Goal: Task Accomplishment & Management: Complete application form

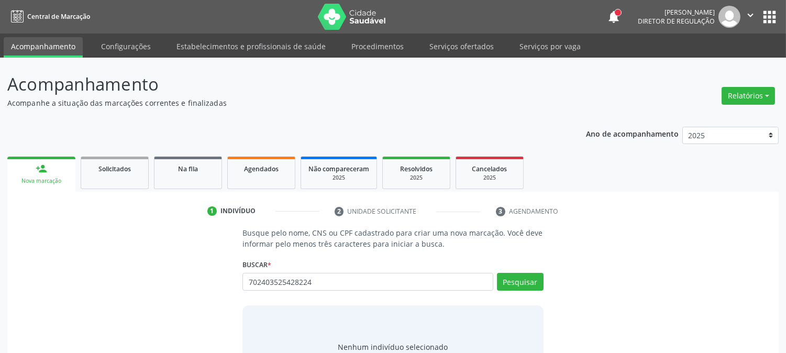
type input "702403525428224"
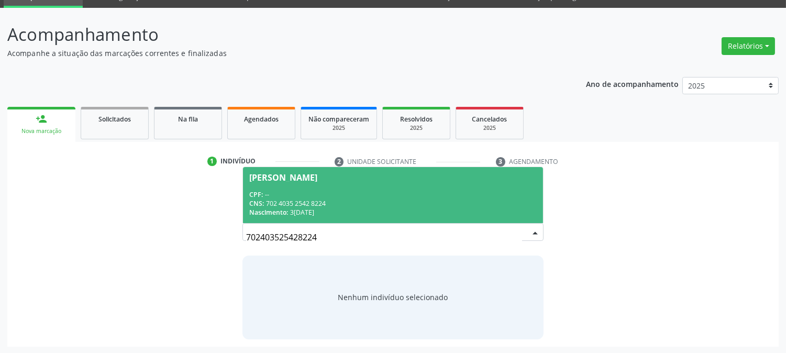
click at [278, 195] on div "CPF: --" at bounding box center [392, 194] width 287 height 9
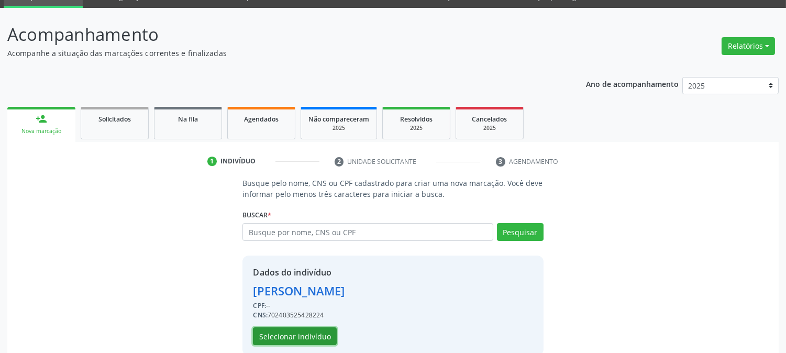
click at [317, 341] on button "Selecionar indivíduo" at bounding box center [295, 336] width 84 height 18
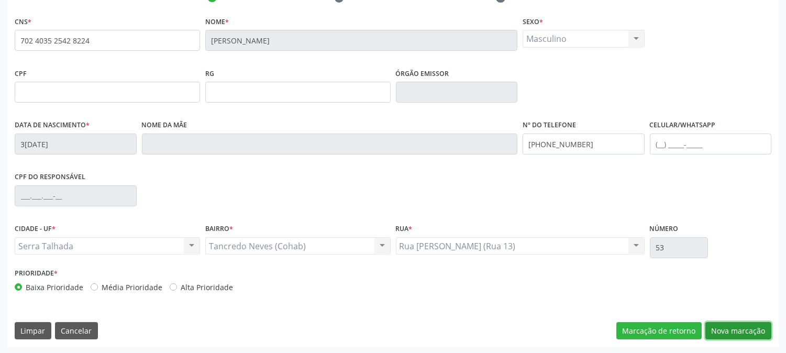
click at [735, 327] on button "Nova marcação" at bounding box center [739, 331] width 66 height 18
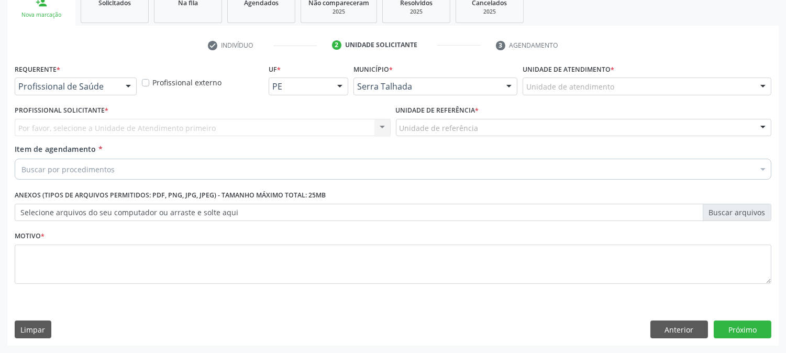
scroll to position [166, 0]
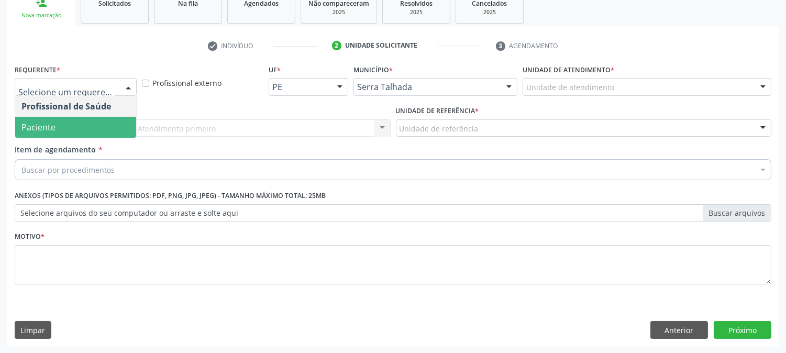
click at [84, 126] on span "Paciente" at bounding box center [75, 127] width 121 height 21
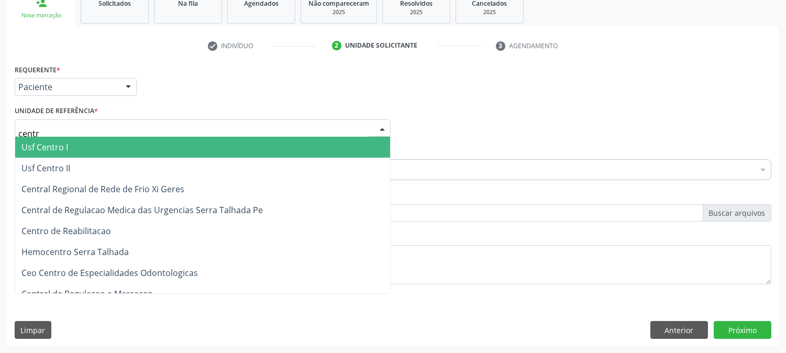
type input "centro"
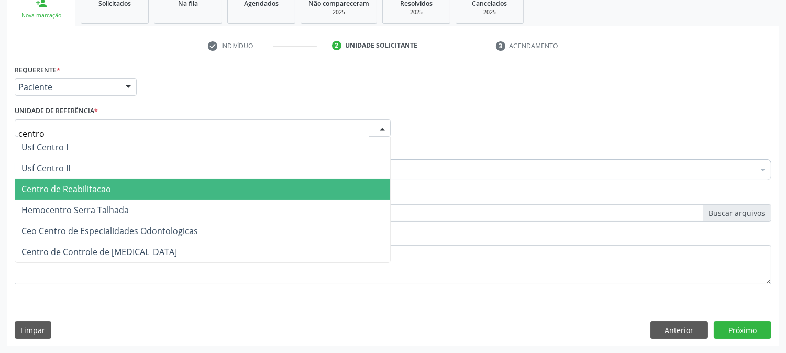
click at [85, 183] on span "Centro de Reabilitacao" at bounding box center [66, 189] width 90 height 12
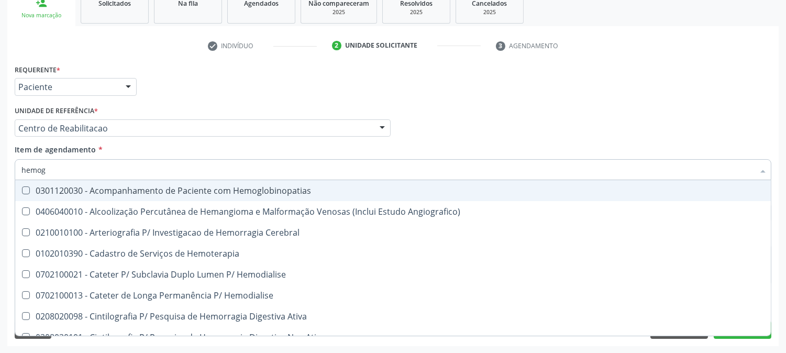
type input "hemogr"
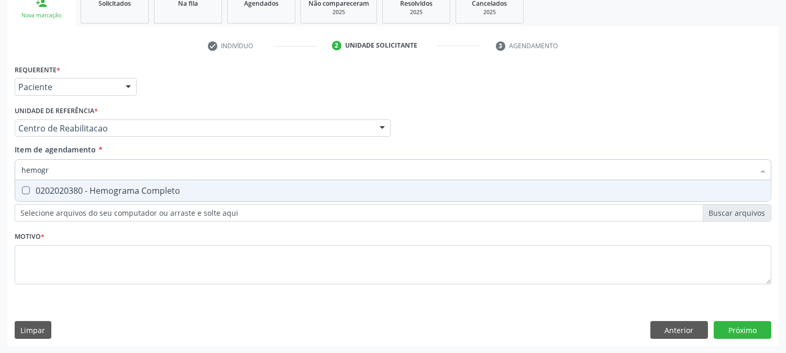
click at [123, 190] on div "0202020380 - Hemograma Completo" at bounding box center [392, 190] width 743 height 8
checkbox Completo "true"
drag, startPoint x: 49, startPoint y: 170, endPoint x: 0, endPoint y: 172, distance: 48.8
click at [0, 172] on div "Acompanhamento Acompanhe a situação das marcações correntes e finalizadas Relat…" at bounding box center [393, 123] width 786 height 462
type input "prot"
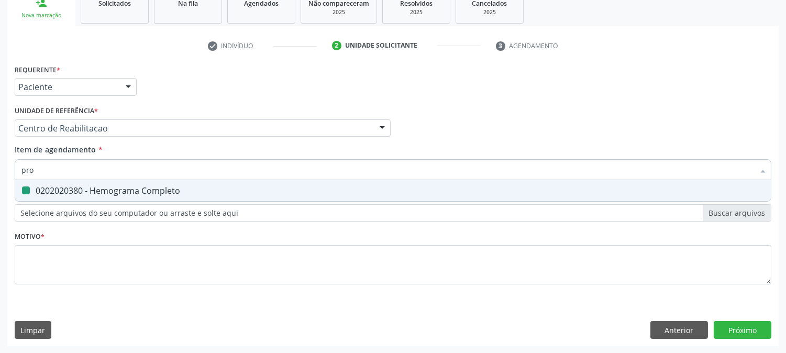
checkbox Completo "false"
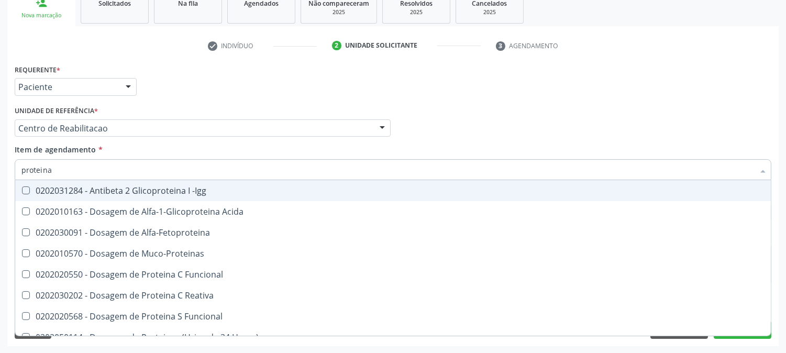
type input "proteina c"
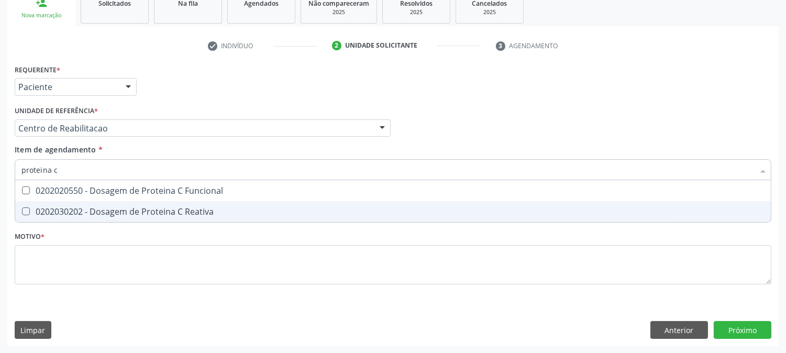
click at [92, 210] on div "0202030202 - Dosagem de Proteina C Reativa" at bounding box center [392, 211] width 743 height 8
checkbox Reativa "true"
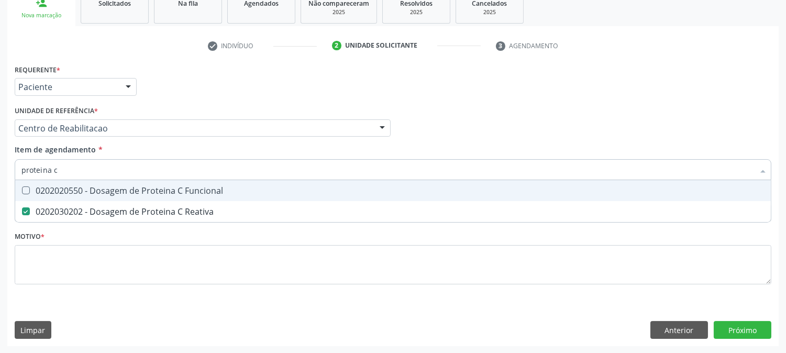
drag, startPoint x: 72, startPoint y: 174, endPoint x: 0, endPoint y: 175, distance: 71.8
click at [0, 175] on div "Acompanhamento Acompanhe a situação das marcações correntes e finalizadas Relat…" at bounding box center [393, 123] width 786 height 462
type input "co"
checkbox Reativa "false"
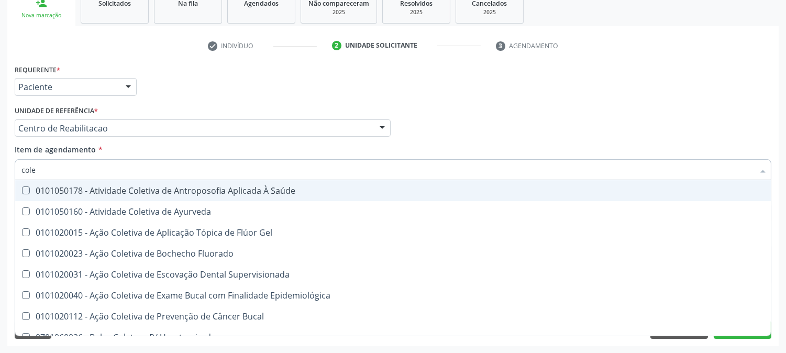
type input "coles"
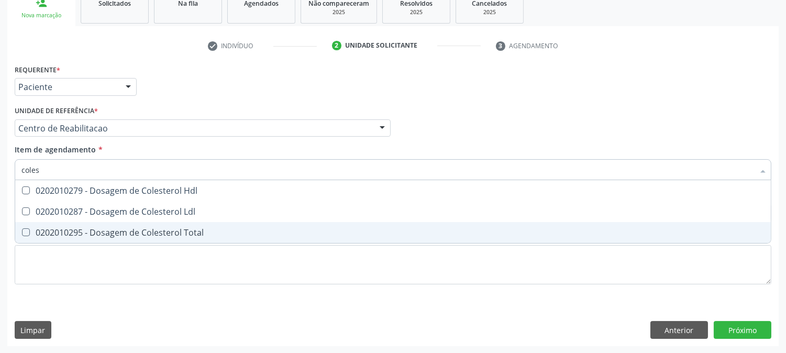
click at [50, 228] on div "0202010295 - Dosagem de Colesterol Total" at bounding box center [392, 232] width 743 height 8
checkbox Total "true"
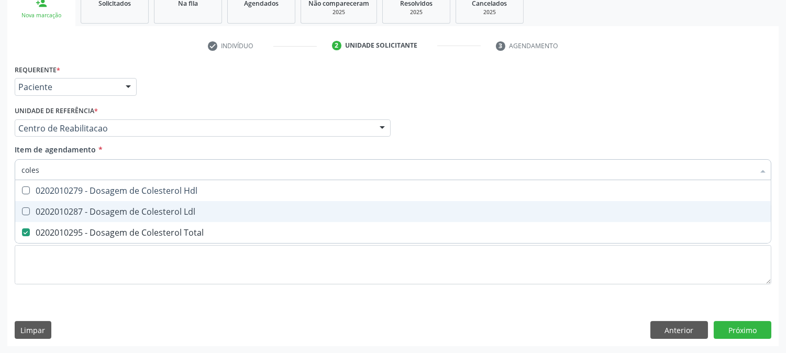
click at [49, 212] on div "0202010287 - Dosagem de Colesterol Ldl" at bounding box center [392, 211] width 743 height 8
checkbox Ldl "true"
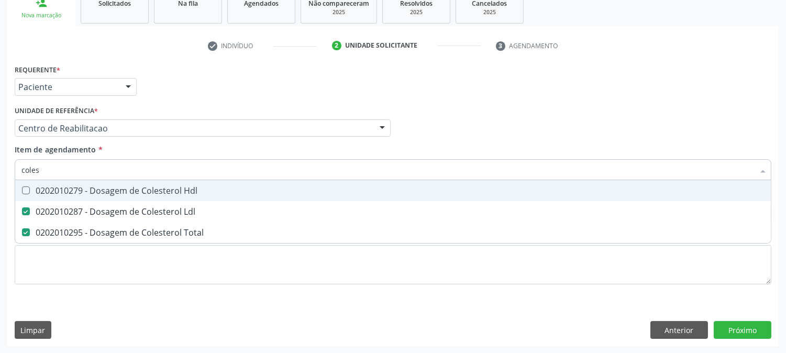
click at [46, 191] on div "0202010279 - Dosagem de Colesterol Hdl" at bounding box center [392, 190] width 743 height 8
checkbox Hdl "true"
drag, startPoint x: 44, startPoint y: 169, endPoint x: 24, endPoint y: 167, distance: 20.1
click at [24, 167] on input "coles" at bounding box center [387, 169] width 733 height 21
type input "c"
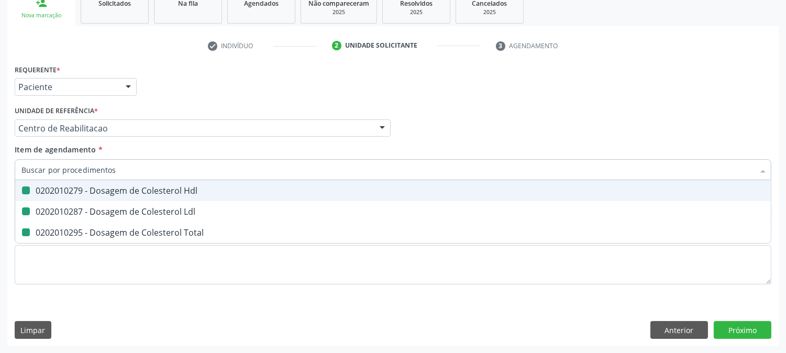
checkbox Hdl "false"
checkbox Ldl "false"
checkbox Total "false"
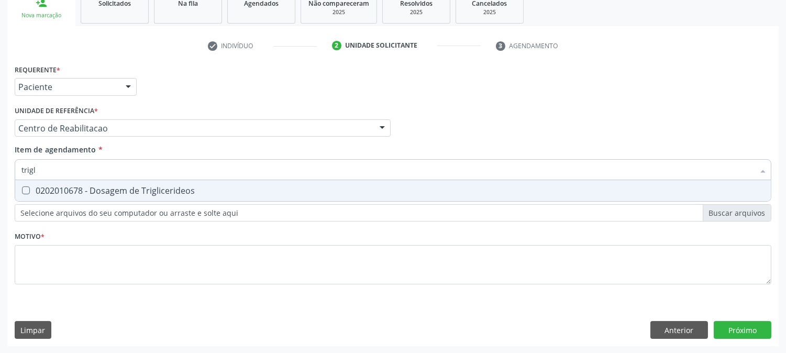
type input "trigli"
click at [35, 190] on div "0202010678 - Dosagem de Triglicerideos" at bounding box center [392, 190] width 743 height 8
checkbox Triglicerideos "true"
drag, startPoint x: 47, startPoint y: 170, endPoint x: 0, endPoint y: 172, distance: 47.2
click at [0, 172] on div "Acompanhamento Acompanhe a situação das marcações correntes e finalizadas Relat…" at bounding box center [393, 123] width 786 height 462
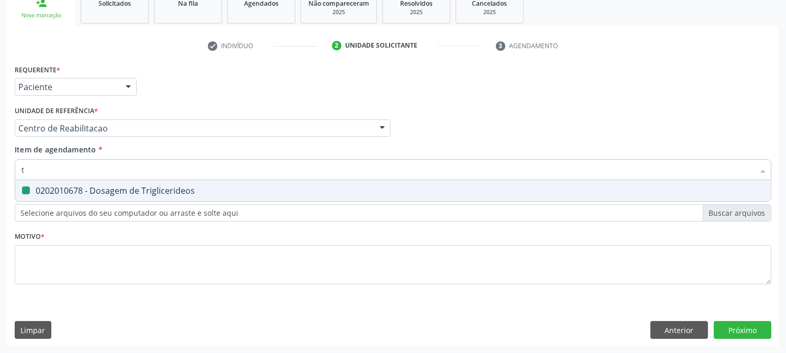
type input "tg"
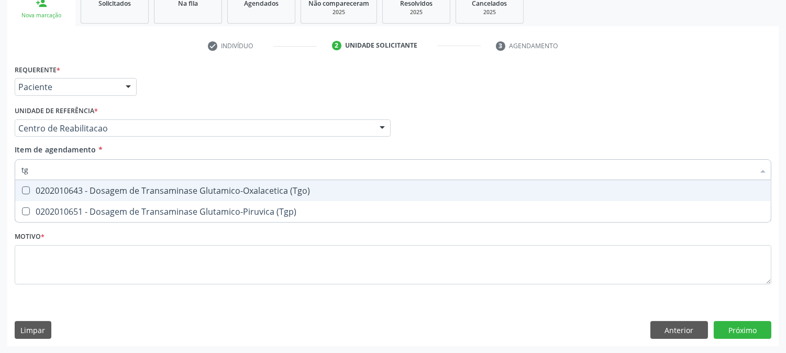
click at [38, 186] on div "0202010643 - Dosagem de Transaminase Glutamico-Oxalacetica (Tgo)" at bounding box center [392, 190] width 743 height 8
checkbox \(Tgo\) "true"
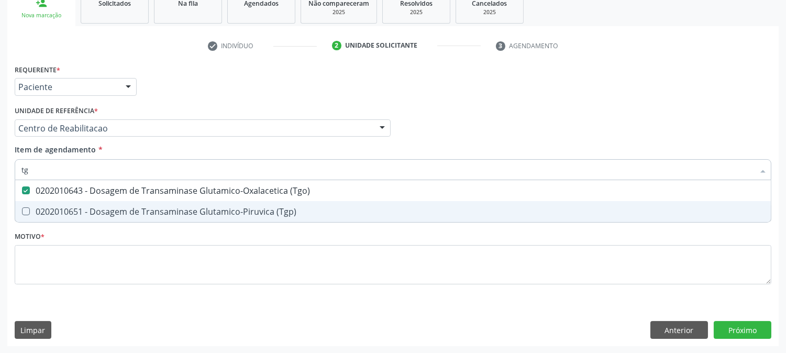
click at [39, 212] on div "0202010651 - Dosagem de Transaminase Glutamico-Piruvica (Tgp)" at bounding box center [392, 211] width 743 height 8
checkbox \(Tgp\) "true"
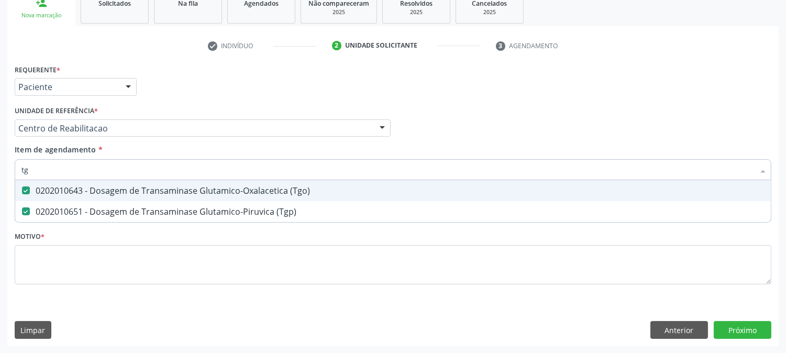
drag, startPoint x: 32, startPoint y: 176, endPoint x: 0, endPoint y: 171, distance: 32.9
click at [0, 171] on div "Acompanhamento Acompanhe a situação das marcações correntes e finalizadas Relat…" at bounding box center [393, 123] width 786 height 462
type input "ga"
checkbox \(Tgo\) "false"
checkbox \(Tgp\) "false"
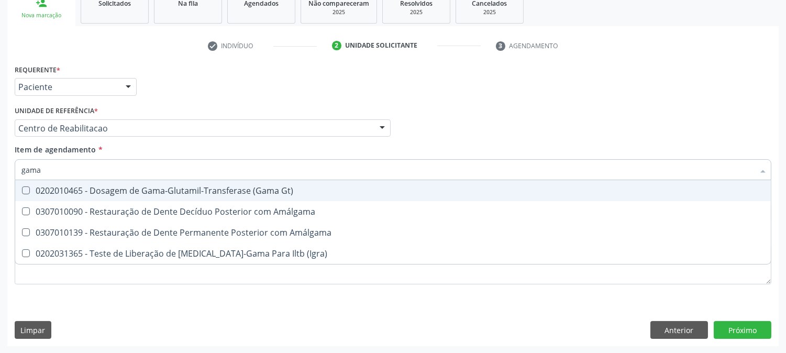
type input "gama g"
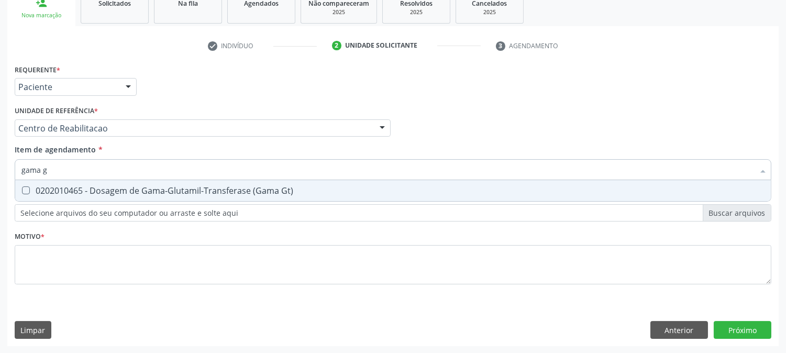
click at [25, 189] on Gt\) at bounding box center [26, 190] width 8 height 8
click at [22, 189] on Gt\) "checkbox" at bounding box center [18, 190] width 7 height 7
checkbox Gt\) "true"
drag, startPoint x: 55, startPoint y: 169, endPoint x: 0, endPoint y: 184, distance: 57.1
click at [0, 184] on div "Acompanhamento Acompanhe a situação das marcações correntes e finalizadas Relat…" at bounding box center [393, 123] width 786 height 462
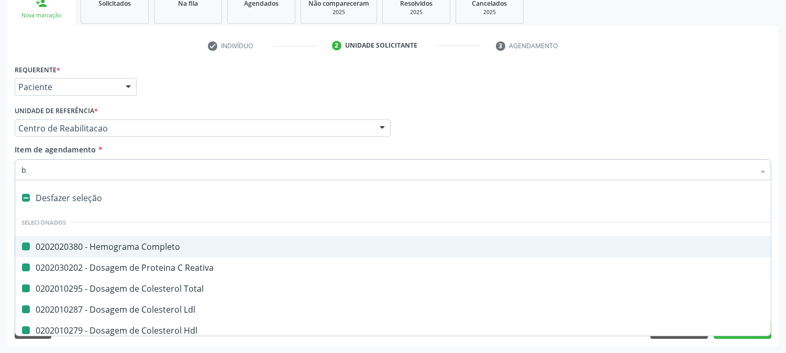
type input "bi"
checkbox Completo "false"
checkbox Reativa "false"
checkbox Total "false"
checkbox Ldl "false"
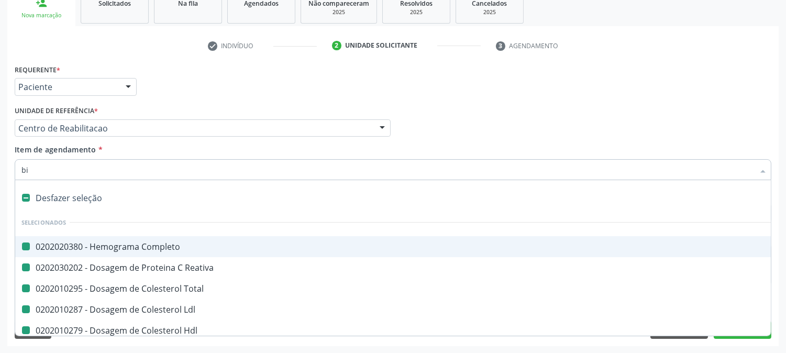
checkbox Hdl "false"
checkbox Triglicerideos "false"
checkbox \(Tgo\) "false"
checkbox \(Tgp\) "false"
checkbox Gt\) "false"
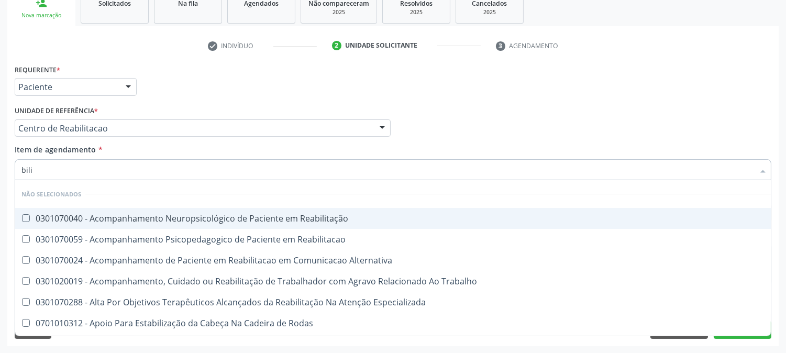
type input "bilir"
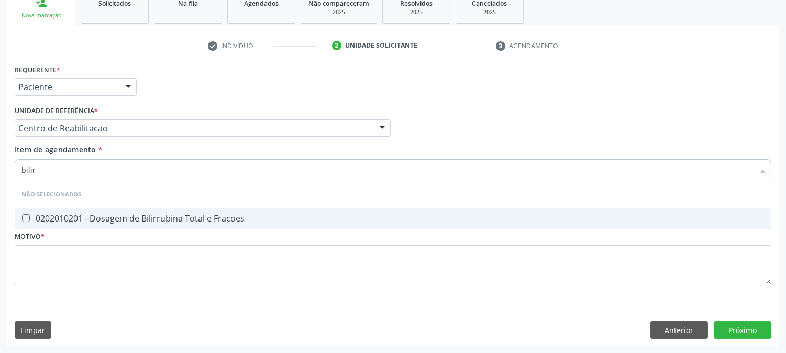
drag, startPoint x: 67, startPoint y: 223, endPoint x: 67, endPoint y: 217, distance: 6.3
click at [67, 221] on span "0202010201 - Dosagem de Bilirrubina Total e Fracoes" at bounding box center [393, 218] width 756 height 21
checkbox Fracoes "true"
drag, startPoint x: 51, startPoint y: 172, endPoint x: 4, endPoint y: 169, distance: 47.3
click at [4, 169] on div "Acompanhamento Acompanhe a situação das marcações correntes e finalizadas Relat…" at bounding box center [393, 123] width 786 height 462
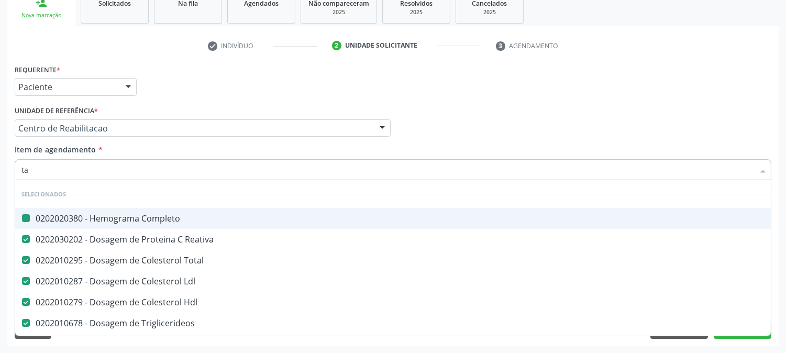
type input "tap"
checkbox Completo "false"
checkbox Reativa "false"
checkbox Total "false"
checkbox Ldl "false"
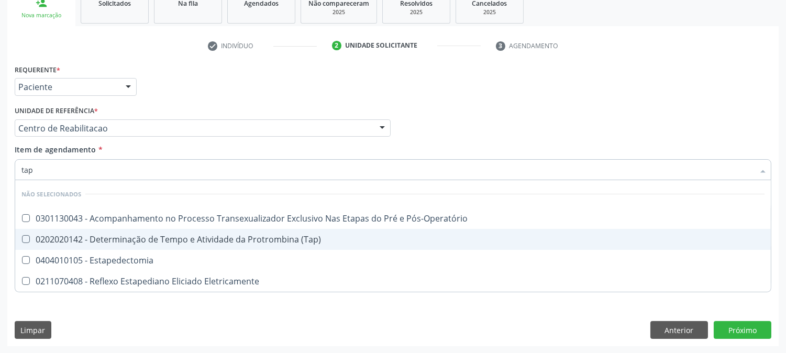
click at [79, 231] on span "0202020142 - Determinação de Tempo e Atividade da Protrombina (Tap)" at bounding box center [393, 239] width 756 height 21
checkbox \(Tap\) "true"
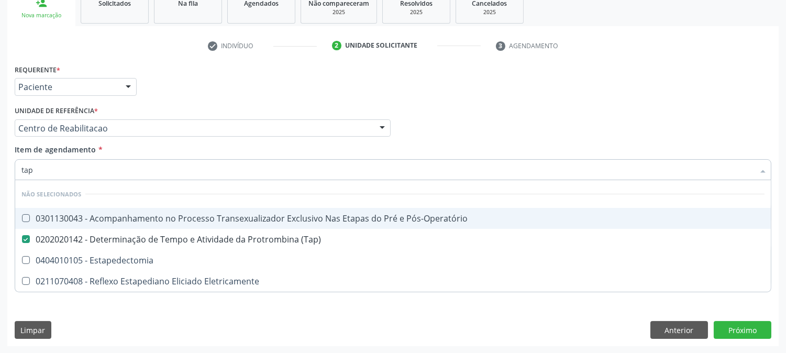
drag, startPoint x: 53, startPoint y: 175, endPoint x: 17, endPoint y: 170, distance: 36.5
click at [17, 170] on div "tap" at bounding box center [393, 169] width 757 height 21
type input "te"
checkbox Pós-Operatório "true"
checkbox Estapedectomia "true"
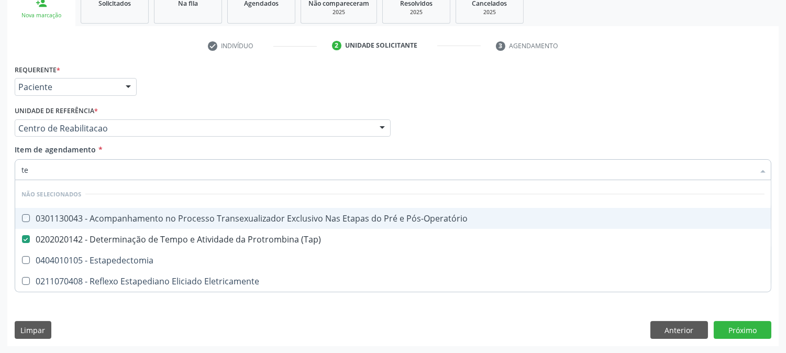
checkbox Eletricamente "true"
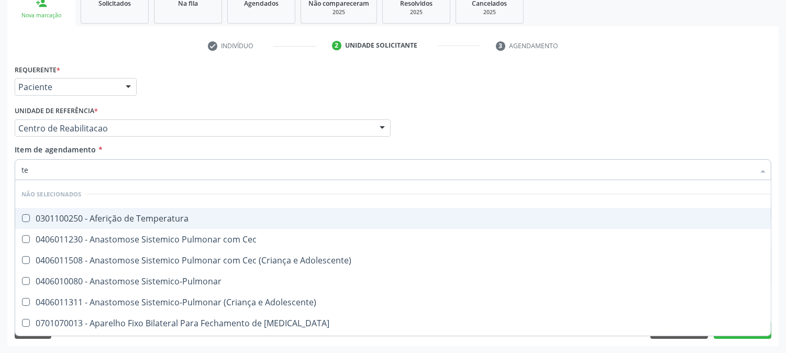
type input "tem"
checkbox Temperatura "false"
checkbox Cec "false"
checkbox Adolescente\) "false"
checkbox Sistemico-Pulmonar "false"
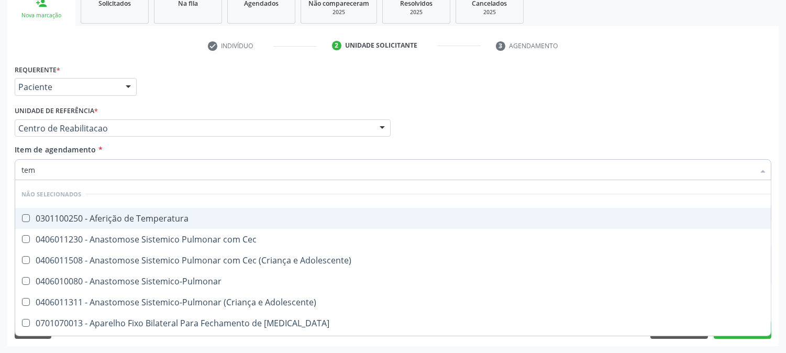
checkbox \(Tap\) "true"
type input "temp"
checkbox Visceral\ "true"
type input "tempo"
checkbox Hanseníase "true"
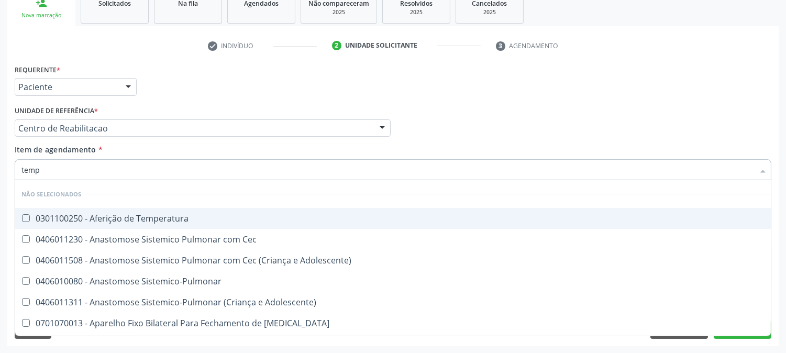
checkbox Visceral\ "false"
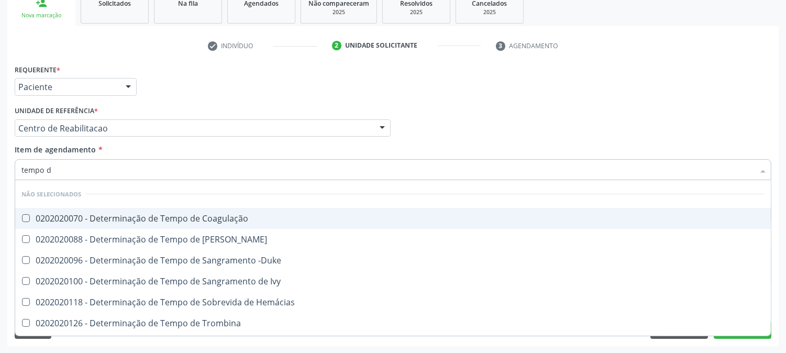
type input "tempo de"
click at [195, 211] on span "0202020070 - Determinação de Tempo de Coagulação" at bounding box center [393, 218] width 756 height 21
checkbox Coagulação "true"
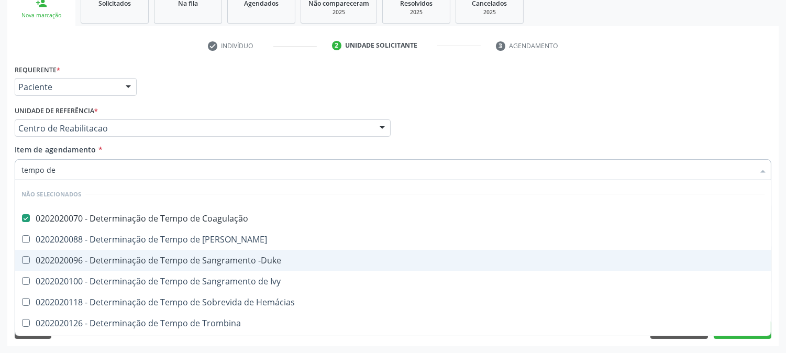
click at [198, 264] on div "0202020096 - Determinação de Tempo de Sangramento -Duke" at bounding box center [392, 260] width 743 height 8
checkbox -Duke "true"
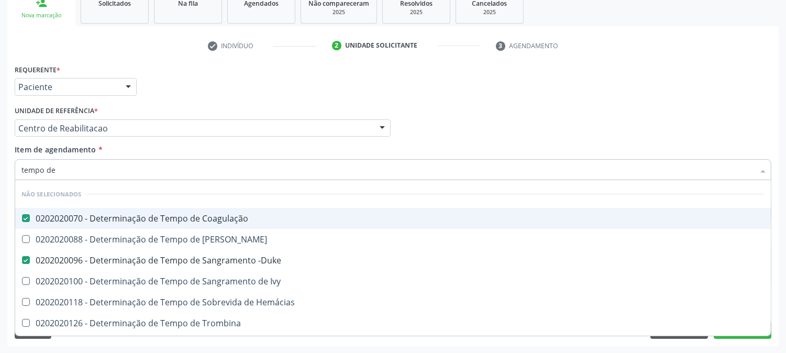
drag, startPoint x: 63, startPoint y: 166, endPoint x: 4, endPoint y: 168, distance: 59.8
click at [4, 168] on div "Acompanhamento Acompanhe a situação das marcações correntes e finalizadas Relat…" at bounding box center [393, 123] width 786 height 462
type input "ure"
checkbox Coagulação "false"
checkbox Euglobulina "false"
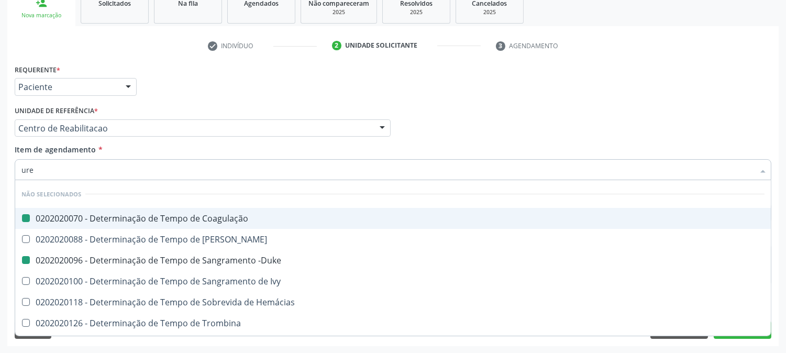
checkbox -Duke "false"
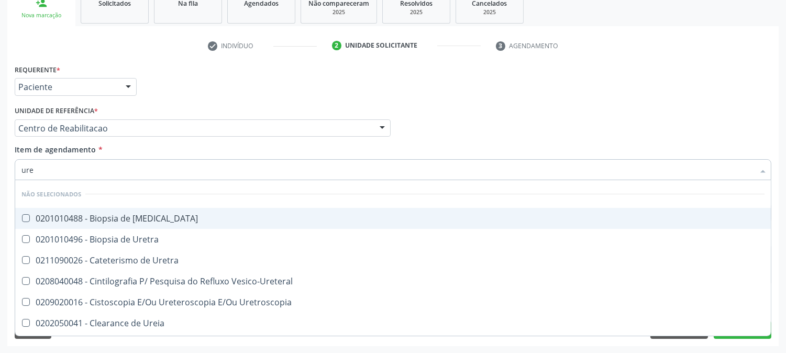
type input "urei"
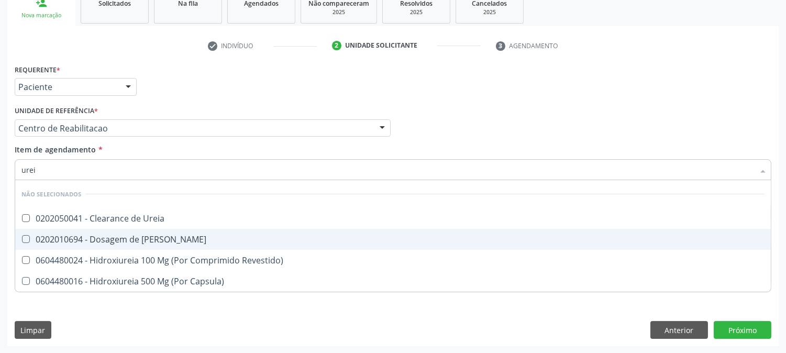
click at [92, 232] on span "0202010694 - Dosagem de [PERSON_NAME]" at bounding box center [393, 239] width 756 height 21
checkbox Ureia "true"
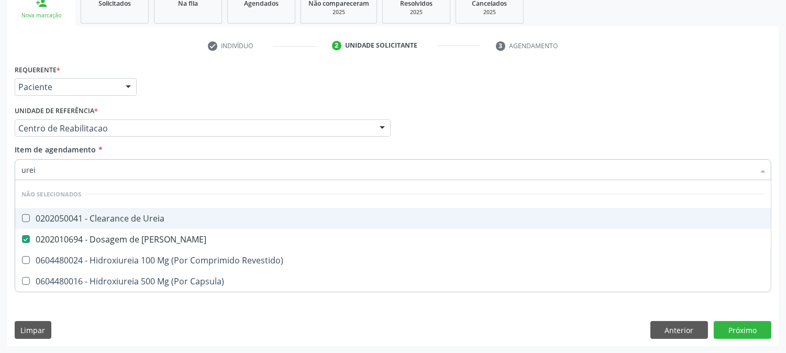
drag, startPoint x: 45, startPoint y: 173, endPoint x: 3, endPoint y: 170, distance: 42.0
click at [3, 170] on div "Acompanhamento Acompanhe a situação das marcações correntes e finalizadas Relat…" at bounding box center [393, 123] width 786 height 462
type input "c"
checkbox Ureia "true"
checkbox Revestido\) "true"
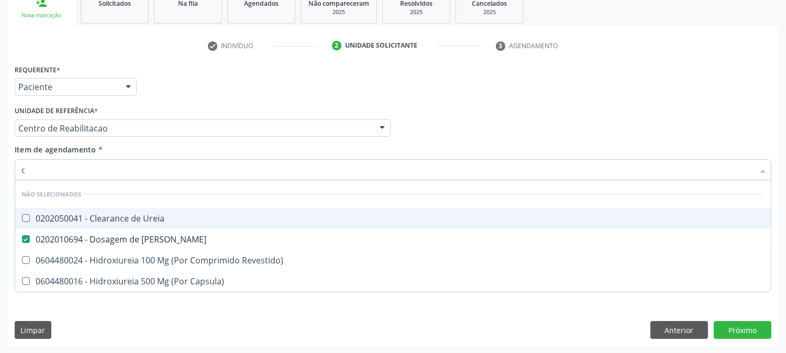
checkbox Capsula\) "true"
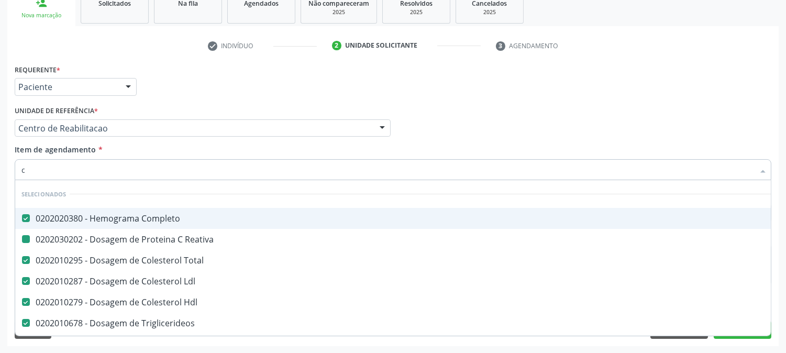
type input "cr"
checkbox Completo "false"
checkbox Reativa "false"
checkbox Total "false"
checkbox Ldl "false"
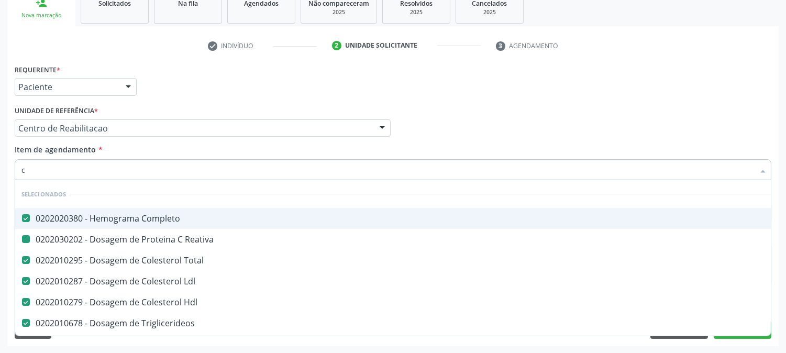
checkbox Hdl "false"
checkbox Triglicerideos "false"
checkbox \(Tgo\) "false"
checkbox \(Tgp\) "false"
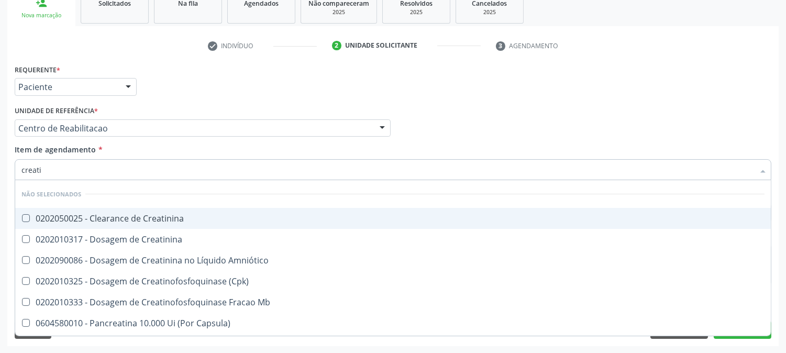
type input "creatin"
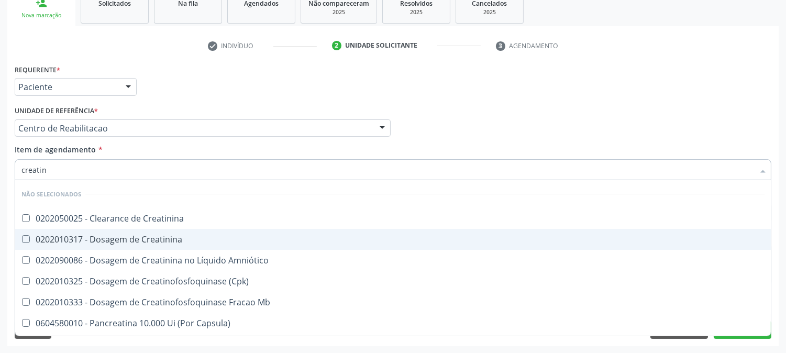
click at [127, 248] on span "0202010317 - Dosagem de Creatinina" at bounding box center [393, 239] width 756 height 21
checkbox Creatinina "true"
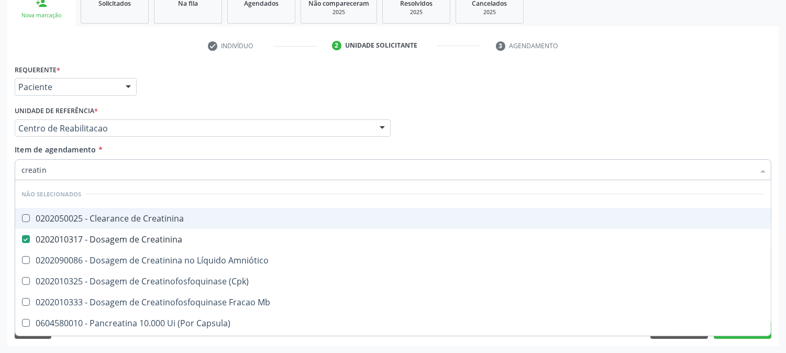
drag, startPoint x: 61, startPoint y: 171, endPoint x: 0, endPoint y: 171, distance: 61.3
click at [0, 171] on div "Acompanhamento Acompanhe a situação das marcações correntes e finalizadas Relat…" at bounding box center [393, 123] width 786 height 462
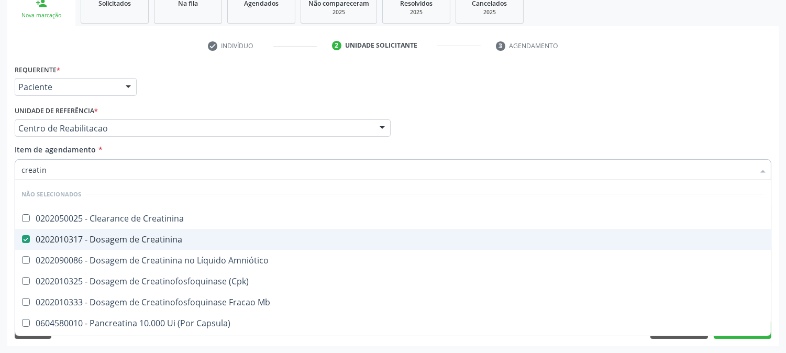
click at [0, 236] on div "Acompanhamento Acompanhe a situação das marcações correntes e finalizadas Relat…" at bounding box center [393, 123] width 786 height 462
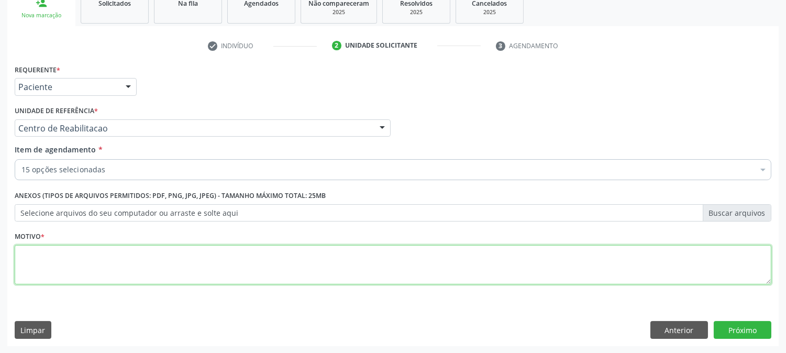
click at [79, 262] on textarea at bounding box center [393, 265] width 757 height 40
type textarea "."
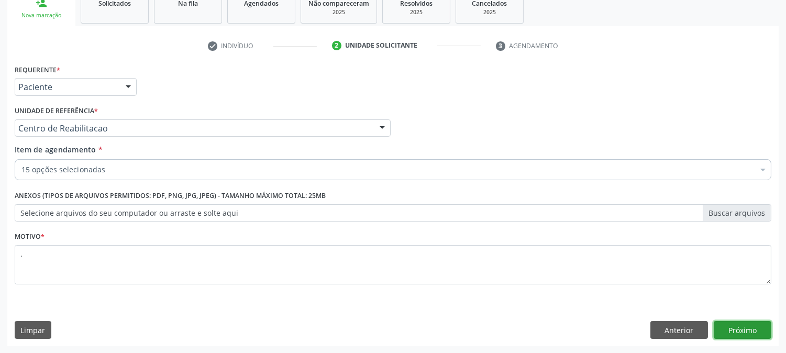
click at [739, 331] on button "Próximo" at bounding box center [743, 330] width 58 height 18
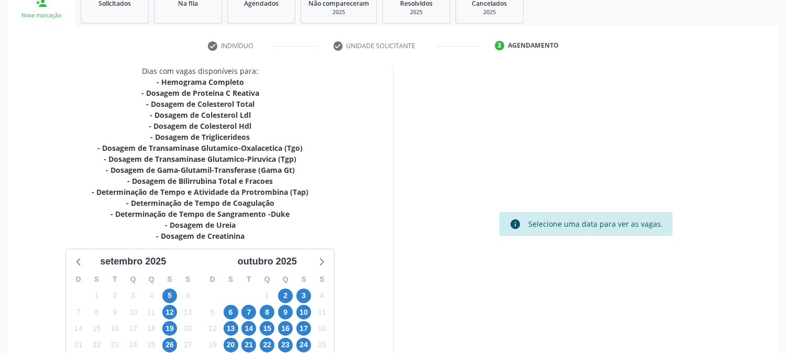
scroll to position [256, 0]
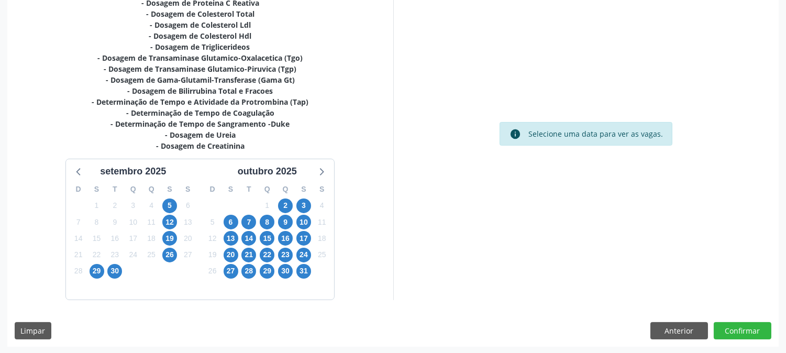
click at [292, 201] on div "2" at bounding box center [285, 205] width 15 height 16
click at [291, 201] on span "2" at bounding box center [285, 206] width 15 height 15
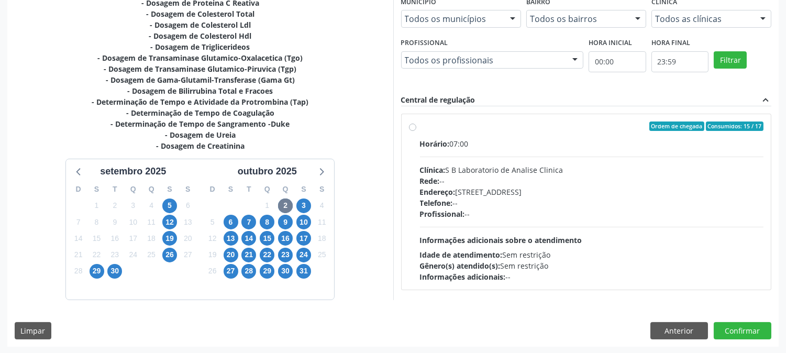
click at [545, 218] on div "Profissional: --" at bounding box center [592, 213] width 344 height 11
click at [416, 131] on input "Ordem de chegada Consumidos: 15 / 17 Horário: 07:00 Clínica: S B Laboratorio de…" at bounding box center [412, 126] width 7 height 9
radio input "true"
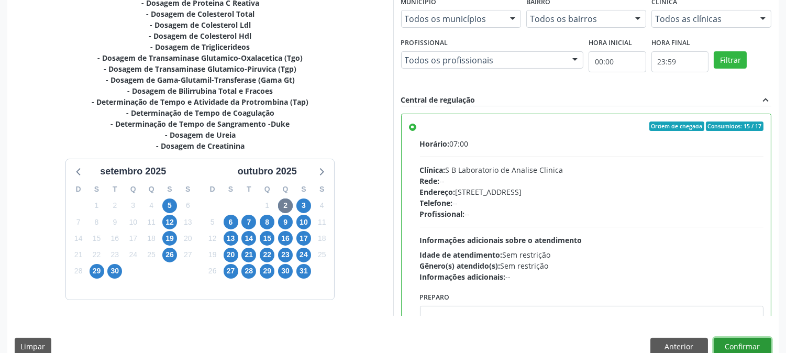
click at [735, 345] on button "Confirmar" at bounding box center [743, 347] width 58 height 18
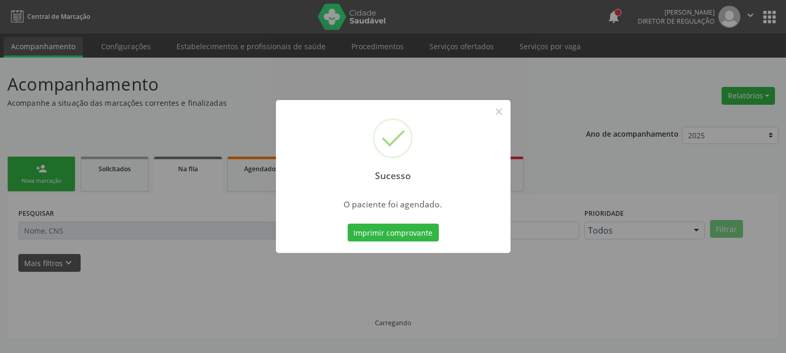
scroll to position [0, 0]
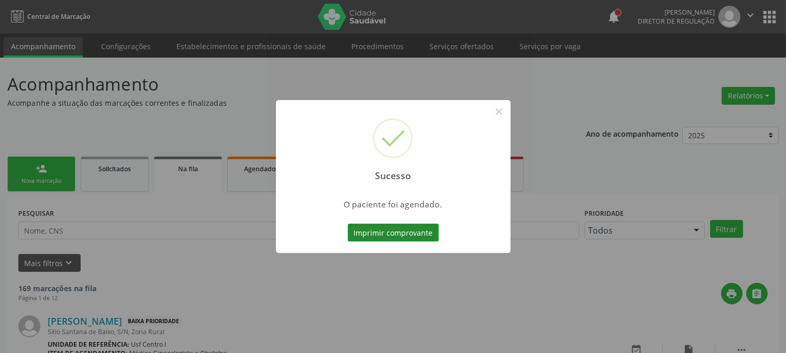
click at [369, 227] on button "Imprimir comprovante" at bounding box center [393, 233] width 91 height 18
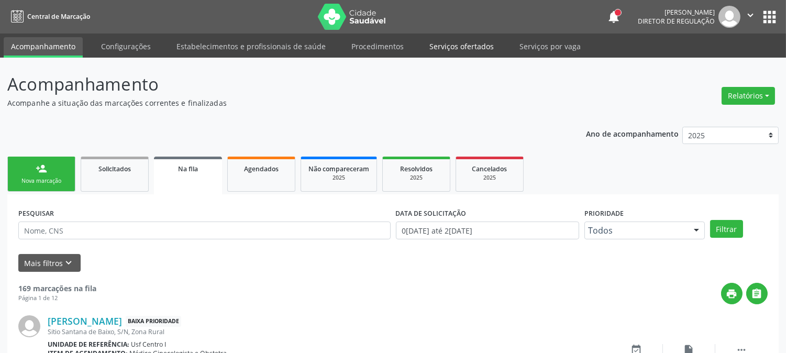
click at [436, 46] on link "Serviços ofertados" at bounding box center [461, 46] width 79 height 18
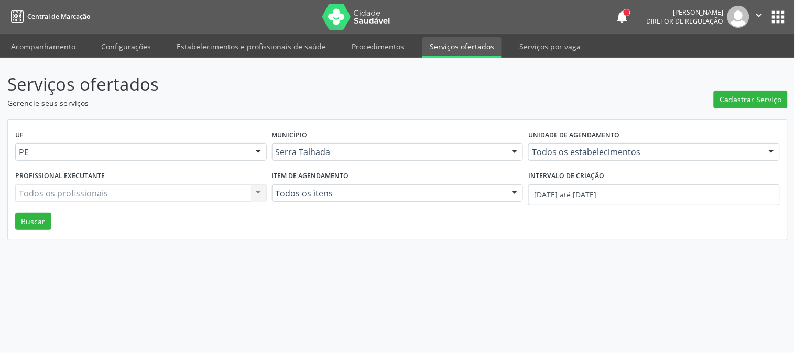
click at [436, 46] on link "Serviços ofertados" at bounding box center [461, 47] width 79 height 20
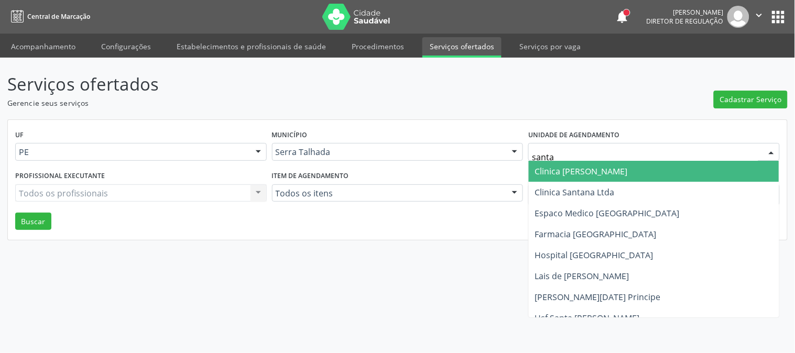
type input "santa m"
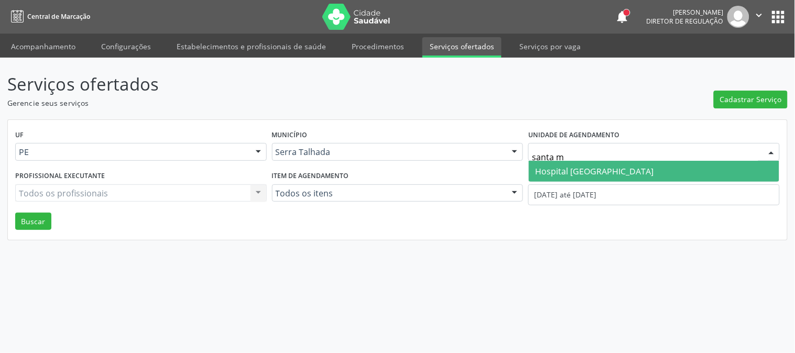
click at [603, 164] on span "Hospital [GEOGRAPHIC_DATA]" at bounding box center [654, 171] width 250 height 21
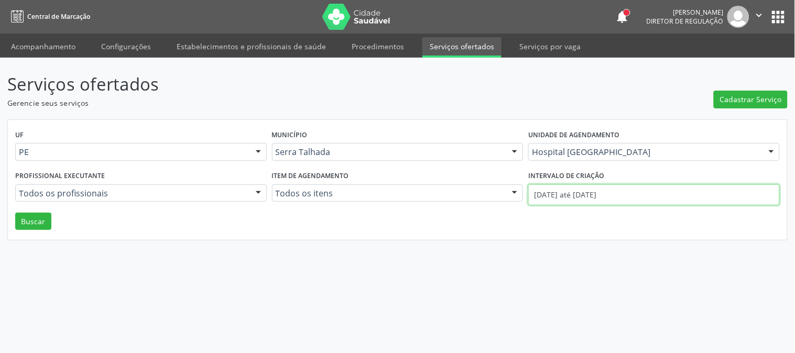
click at [605, 191] on input "[DATE] até [DATE]" at bounding box center [653, 194] width 251 height 21
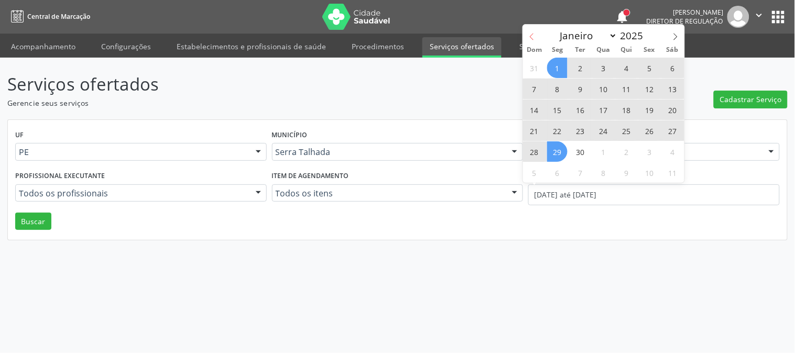
click at [525, 39] on span at bounding box center [532, 34] width 18 height 18
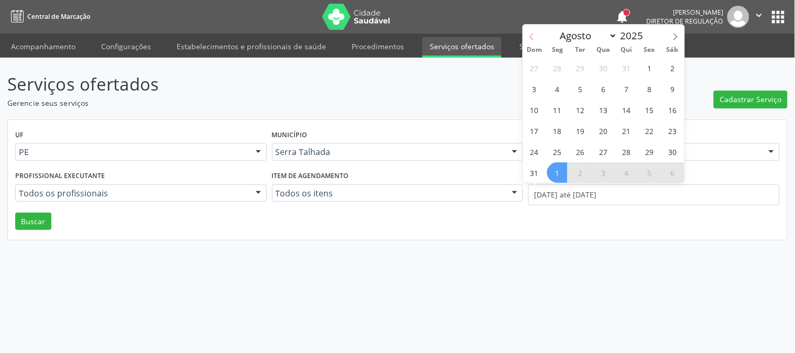
click at [525, 39] on span at bounding box center [532, 34] width 18 height 18
select select "6"
click at [557, 92] on span "7" at bounding box center [557, 89] width 20 height 20
type input "[DATE]"
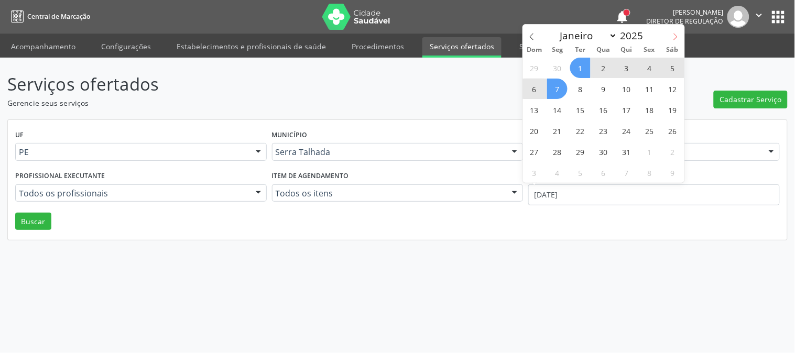
click at [674, 33] on icon at bounding box center [675, 36] width 7 height 7
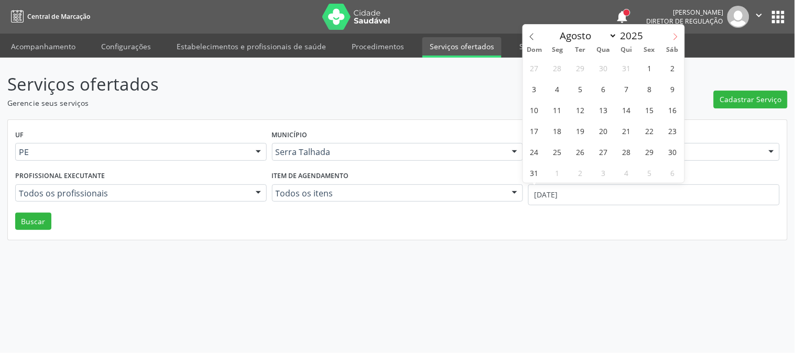
click at [674, 33] on icon at bounding box center [675, 36] width 7 height 7
select select "9"
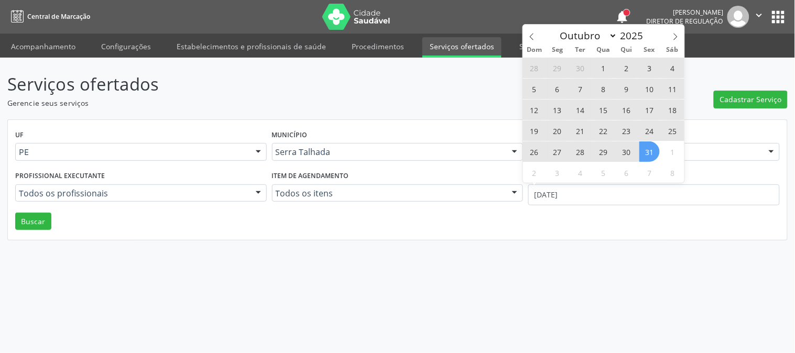
click at [659, 149] on div "28 29 30 1 2 3 4 5 6 7 8 9 10 11 12 13 14 15 16 17 18 19 20 21 22 23 24 25 26 2…" at bounding box center [603, 120] width 161 height 126
click at [647, 152] on span "31" at bounding box center [649, 151] width 20 height 20
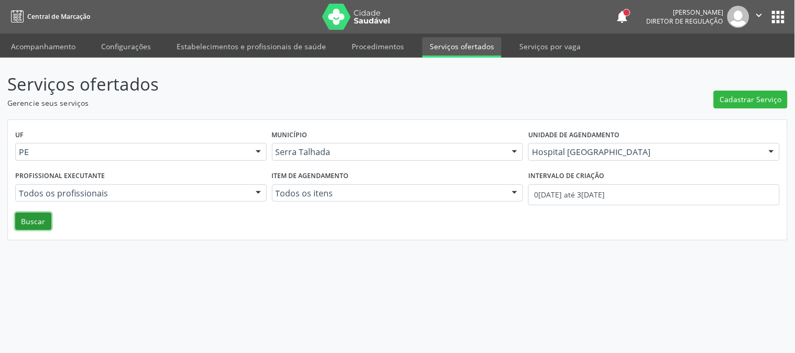
click at [47, 222] on button "Buscar" at bounding box center [33, 222] width 36 height 18
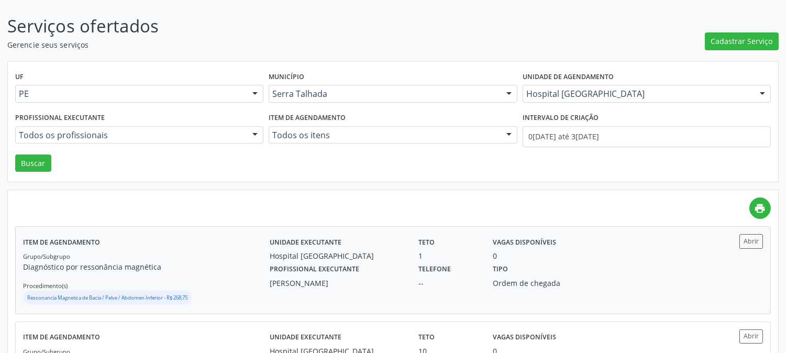
scroll to position [116, 0]
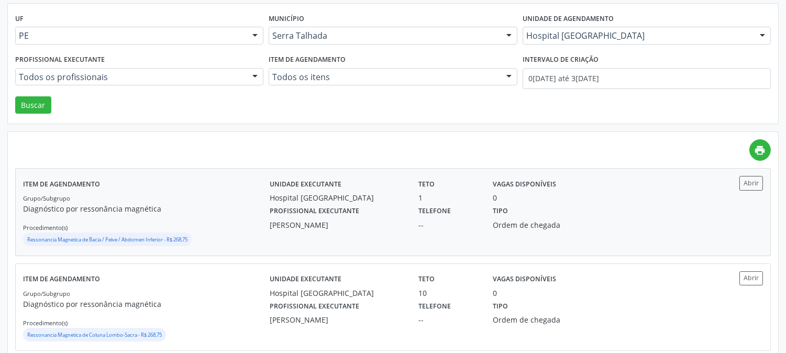
click at [234, 203] on p "Diagnóstico por ressonância magnética" at bounding box center [146, 208] width 247 height 11
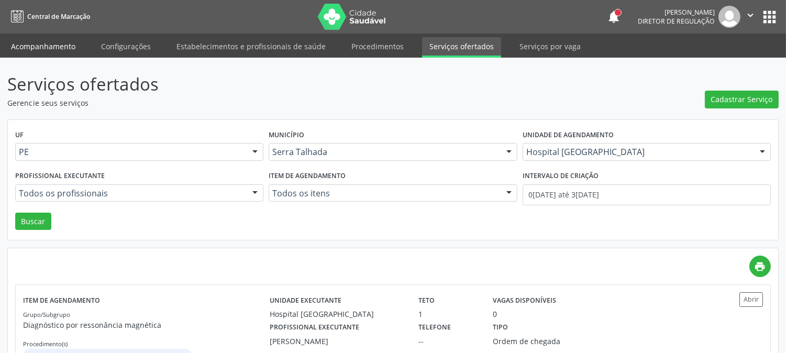
click at [51, 41] on link "Acompanhamento" at bounding box center [43, 46] width 79 height 18
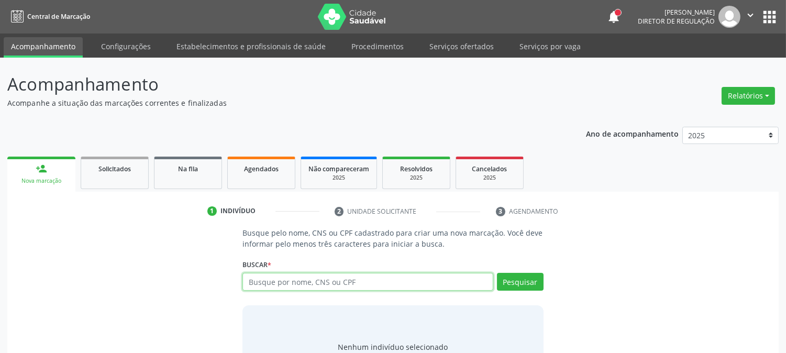
click at [269, 289] on input "text" at bounding box center [368, 282] width 250 height 18
type input "898003408400875"
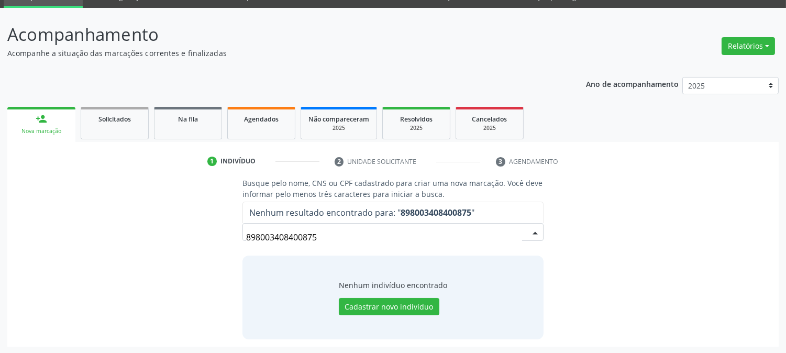
drag, startPoint x: 326, startPoint y: 238, endPoint x: 211, endPoint y: 236, distance: 115.8
click at [211, 236] on div "Busque pelo nome, CNS ou CPF cadastrado para criar uma nova marcação. Você deve…" at bounding box center [393, 258] width 757 height 161
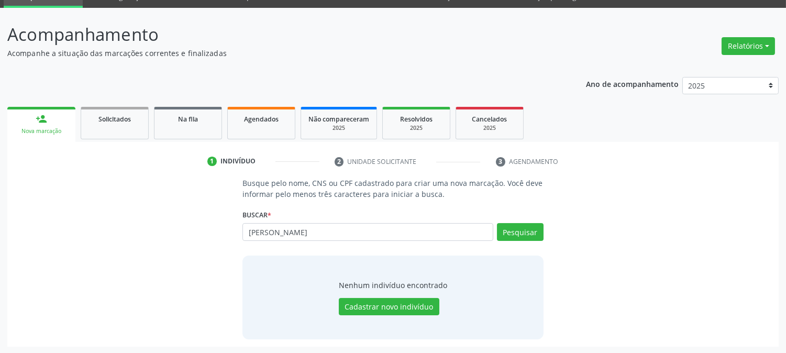
type input "[PERSON_NAME]"
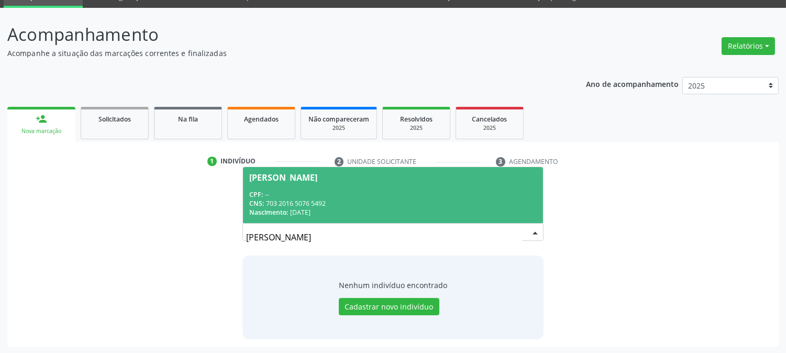
click at [317, 180] on div "[PERSON_NAME]" at bounding box center [283, 177] width 68 height 8
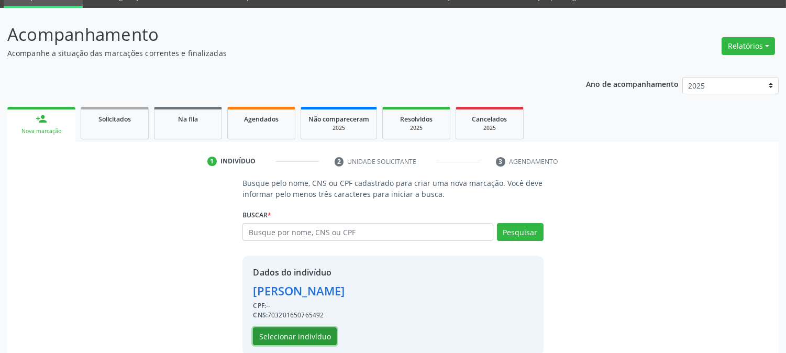
click at [303, 337] on button "Selecionar indivíduo" at bounding box center [295, 336] width 84 height 18
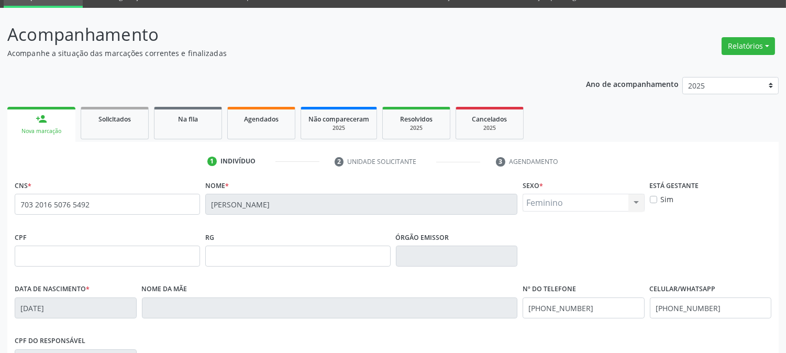
scroll to position [214, 0]
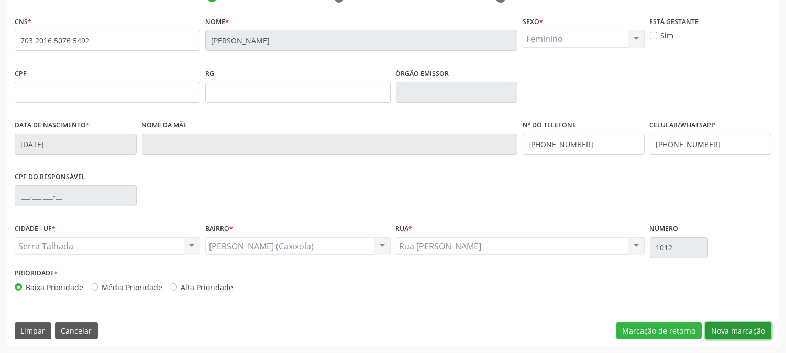
click at [739, 326] on button "Nova marcação" at bounding box center [739, 331] width 66 height 18
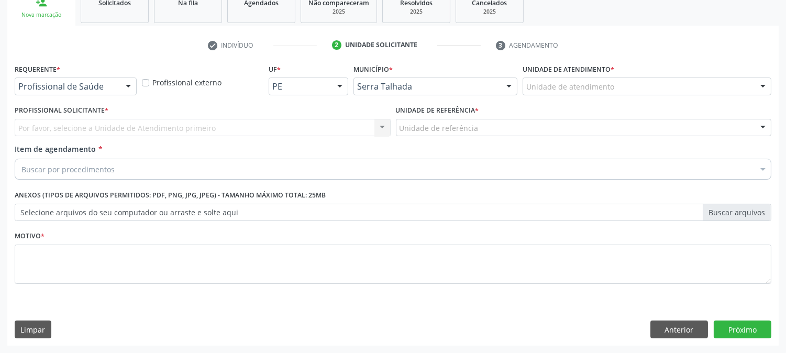
scroll to position [166, 0]
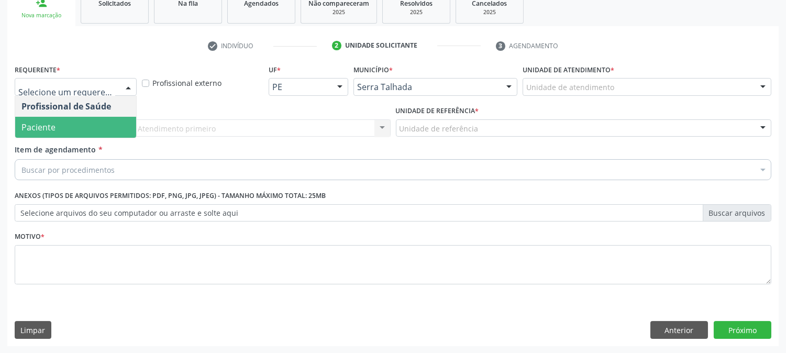
click at [103, 124] on span "Paciente" at bounding box center [75, 127] width 121 height 21
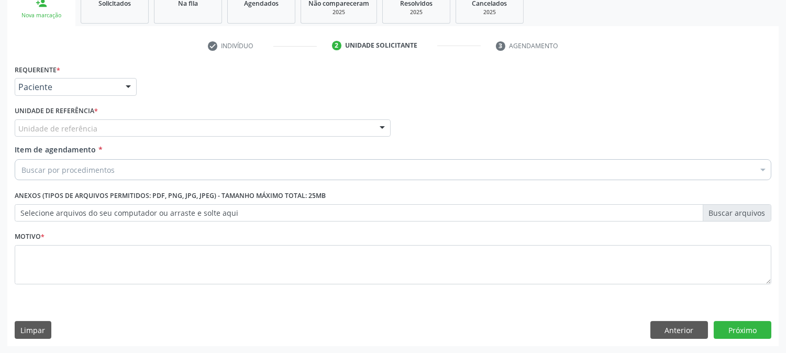
click at [103, 124] on div "Unidade de referência" at bounding box center [203, 128] width 376 height 18
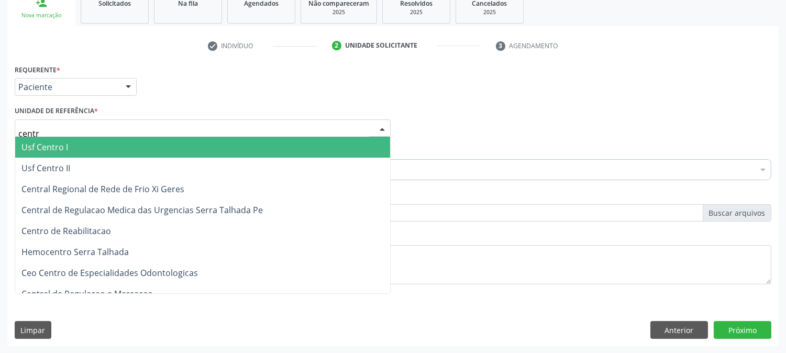
type input "centro"
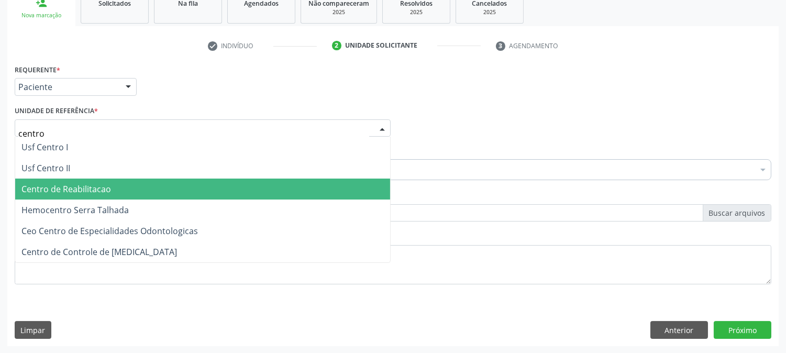
click at [104, 181] on span "Centro de Reabilitacao" at bounding box center [202, 189] width 375 height 21
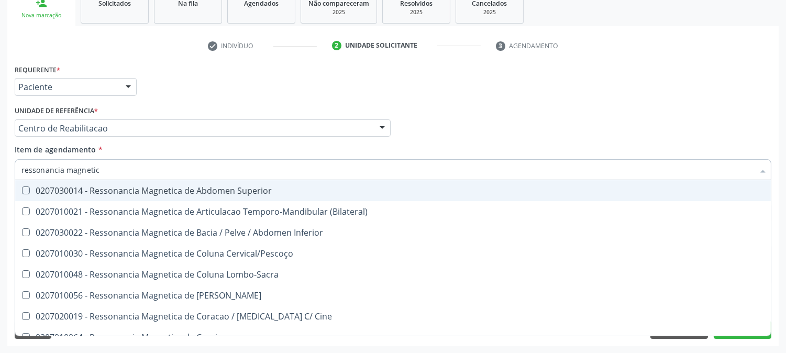
type input "ressonancia magnetica"
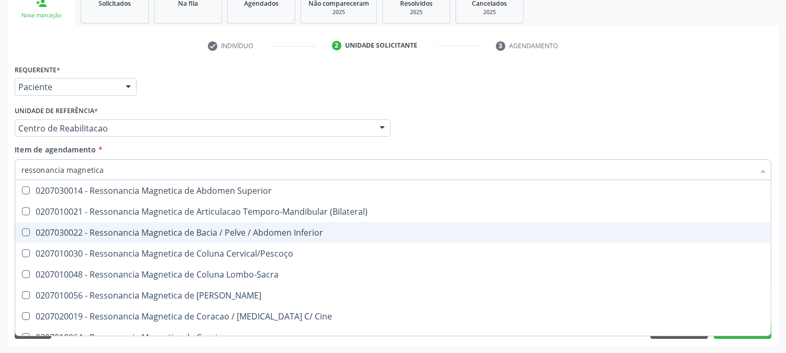
click at [306, 233] on div "0207030022 - Ressonancia Magnetica de Bacia / Pelve / Abdomen Inferior" at bounding box center [392, 232] width 743 height 8
checkbox Inferior "true"
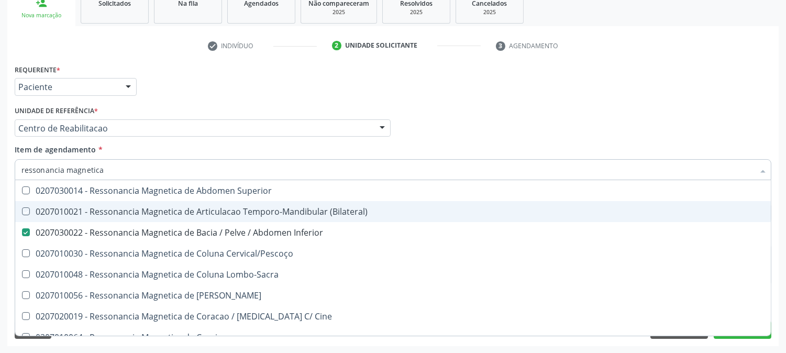
click at [0, 208] on div "Acompanhamento Acompanhe a situação das marcações correntes e finalizadas Relat…" at bounding box center [393, 123] width 786 height 462
checkbox \(Bilateral\) "true"
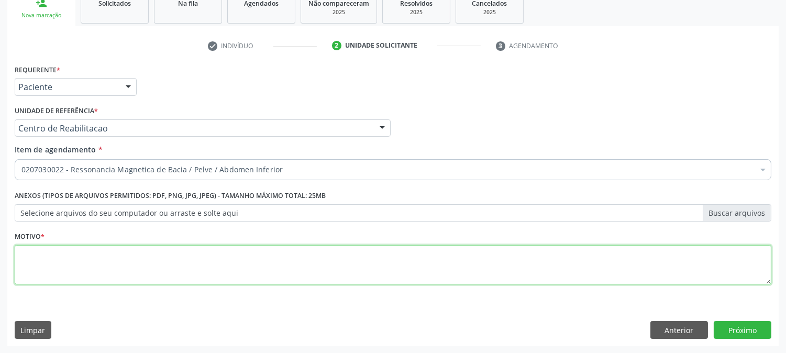
click at [122, 269] on textarea at bounding box center [393, 265] width 757 height 40
type textarea "."
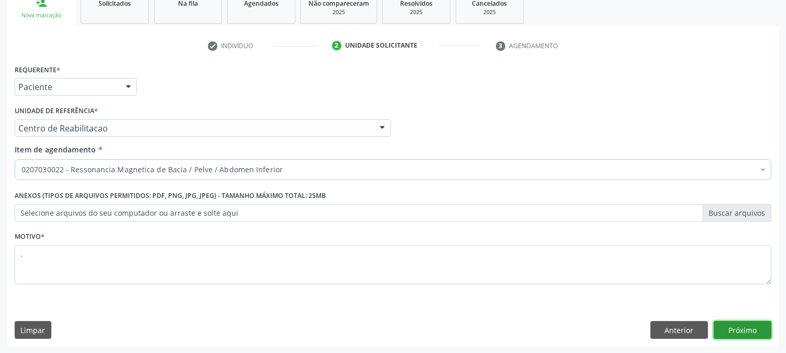
click at [758, 335] on button "Próximo" at bounding box center [743, 330] width 58 height 18
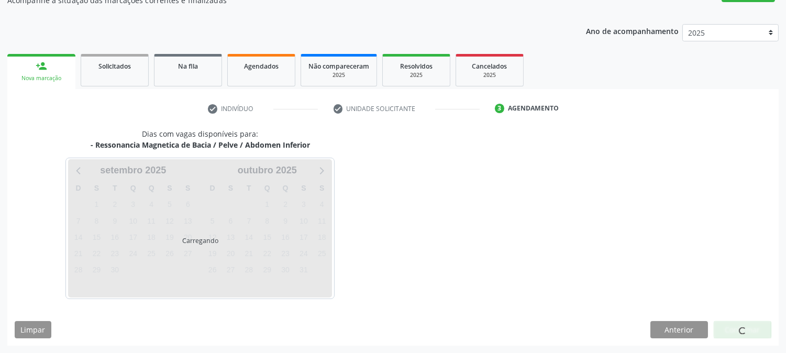
scroll to position [102, 0]
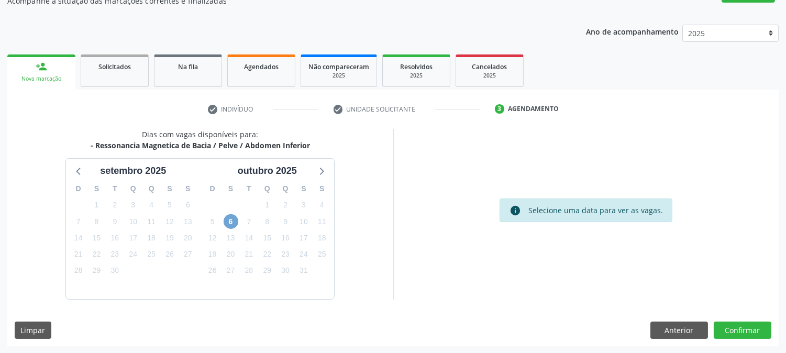
click at [231, 219] on span "6" at bounding box center [231, 221] width 15 height 15
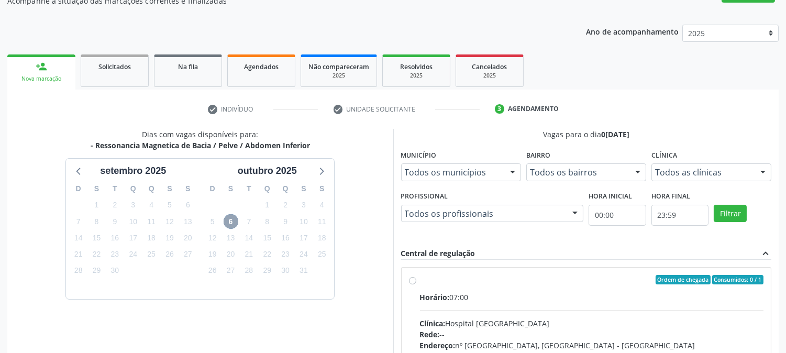
scroll to position [254, 0]
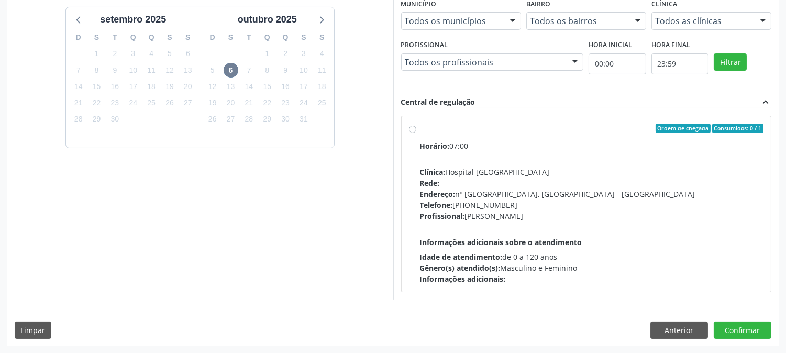
click at [453, 220] on div "Profissional: [PERSON_NAME]" at bounding box center [592, 216] width 344 height 11
click at [416, 133] on input "Ordem de chegada Consumidos: 0 / 1 Horário: 07:00 Clínica: Hospital [GEOGRAPHIC…" at bounding box center [412, 128] width 7 height 9
radio input "true"
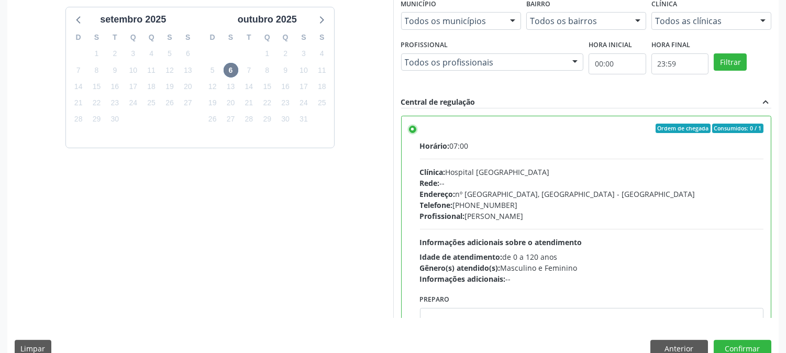
scroll to position [51, 0]
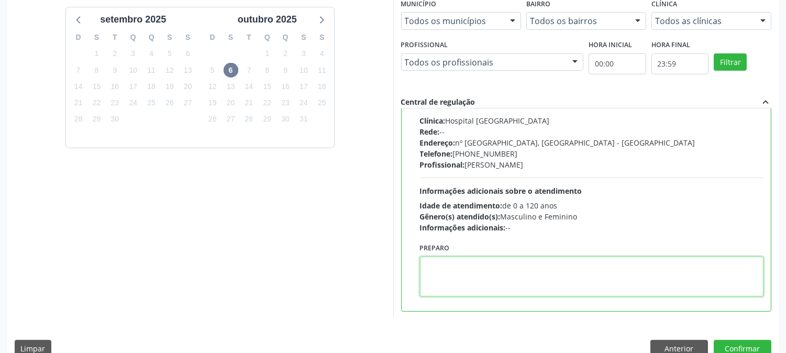
click at [454, 271] on textarea at bounding box center [592, 277] width 344 height 40
type textarea "com contraste"
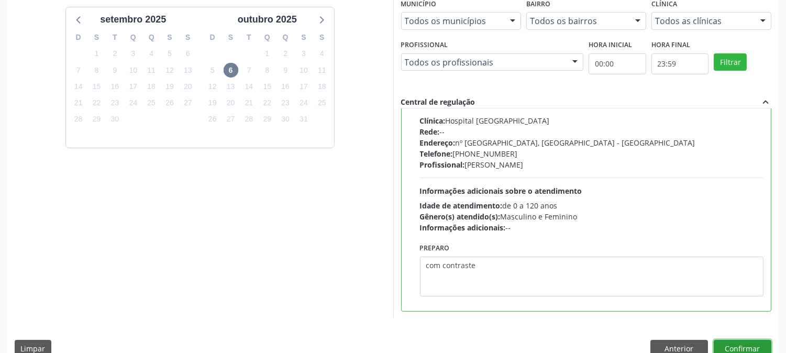
click at [726, 344] on button "Confirmar" at bounding box center [743, 349] width 58 height 18
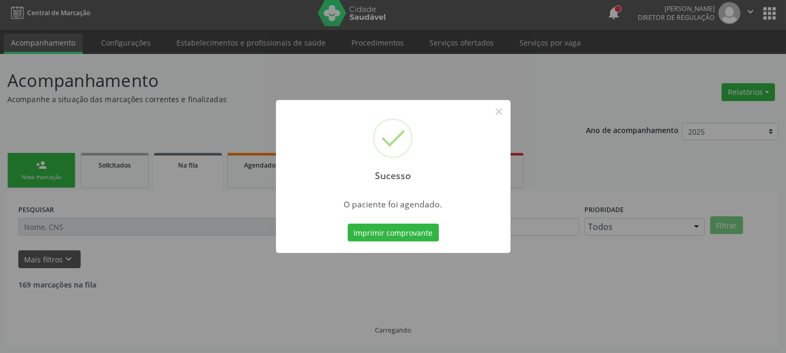
scroll to position [0, 0]
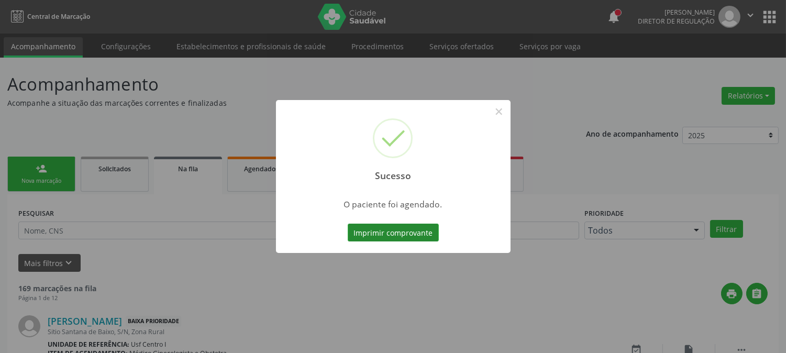
click at [365, 234] on button "Imprimir comprovante" at bounding box center [393, 233] width 91 height 18
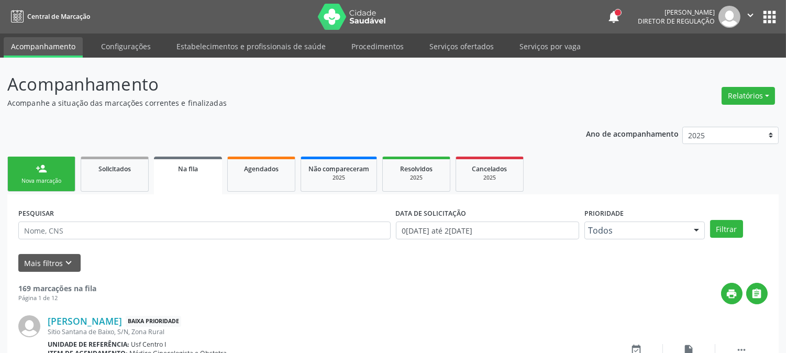
click at [49, 187] on link "person_add Nova marcação" at bounding box center [41, 174] width 68 height 35
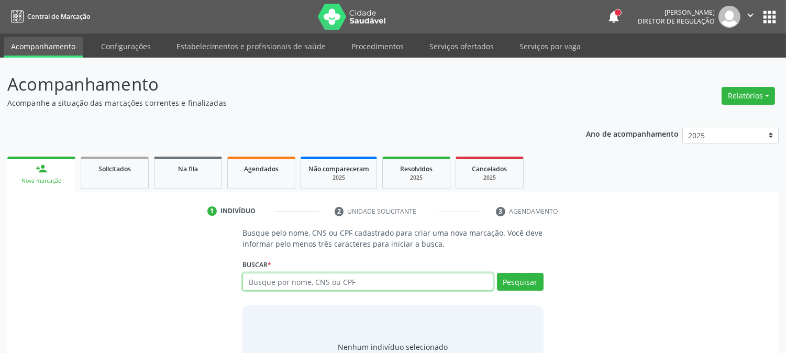
click at [323, 284] on input "text" at bounding box center [368, 282] width 250 height 18
type input "701200091997713"
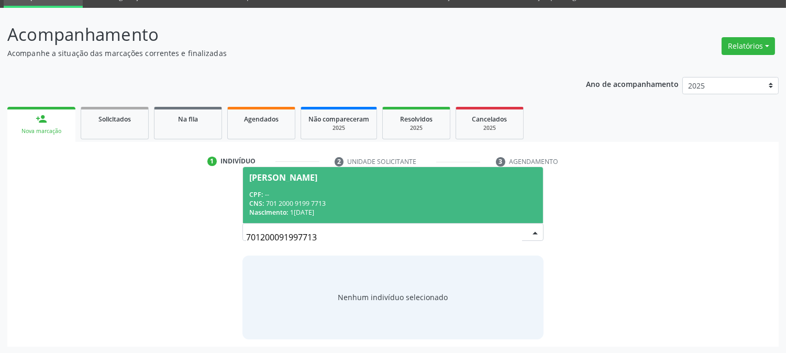
click at [311, 180] on div "[PERSON_NAME]" at bounding box center [283, 177] width 68 height 8
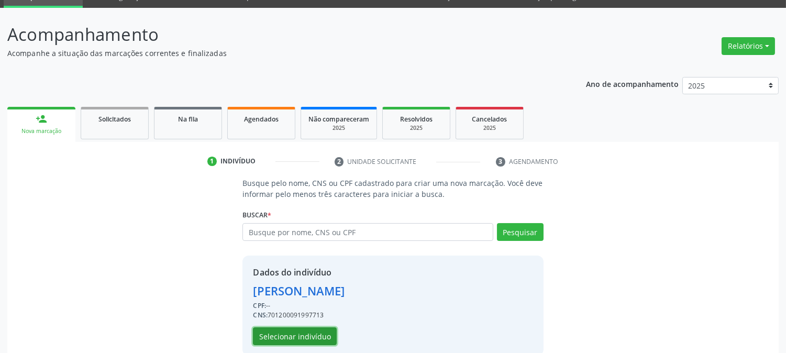
click at [290, 339] on button "Selecionar indivíduo" at bounding box center [295, 336] width 84 height 18
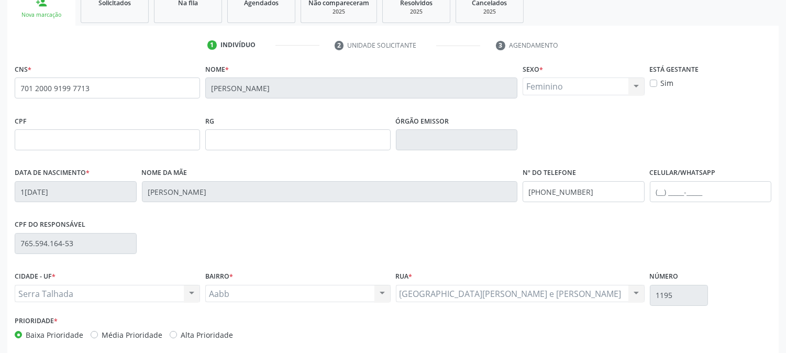
scroll to position [214, 0]
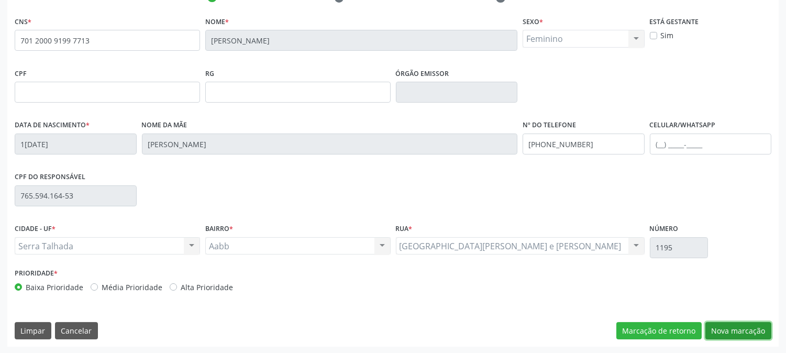
click at [763, 334] on button "Nova marcação" at bounding box center [739, 331] width 66 height 18
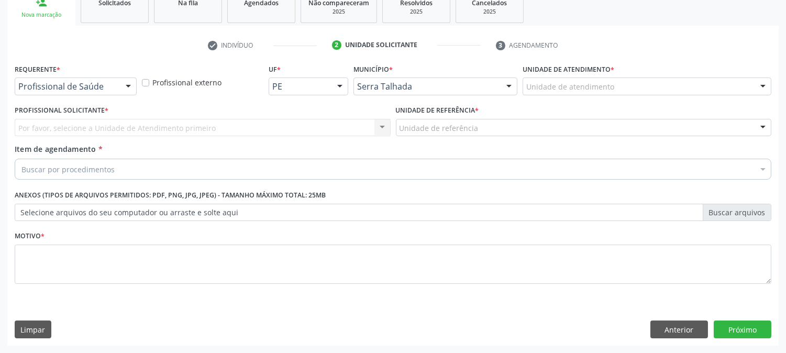
scroll to position [166, 0]
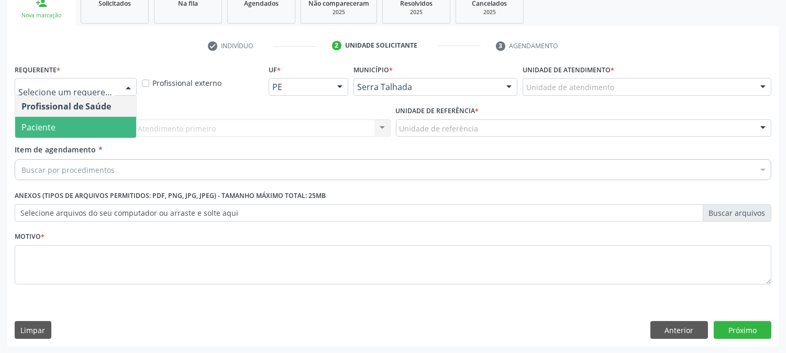
click at [95, 123] on span "Paciente" at bounding box center [75, 127] width 121 height 21
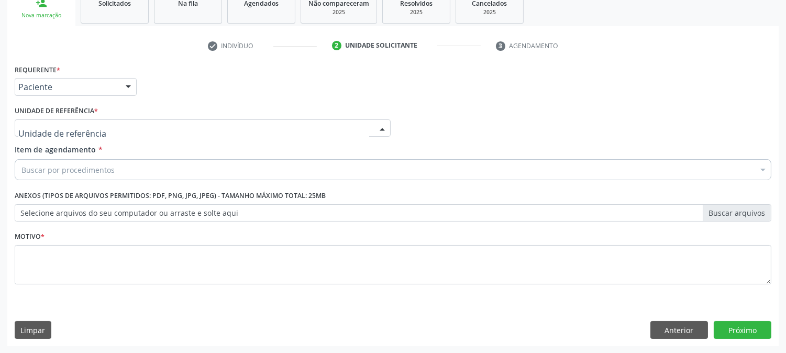
click at [95, 123] on div at bounding box center [203, 128] width 376 height 18
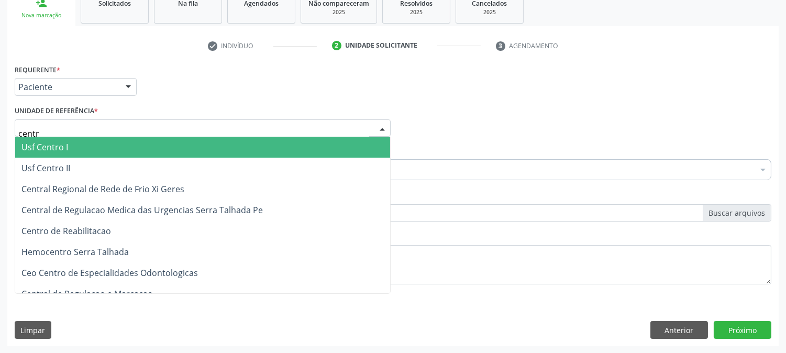
type input "centro"
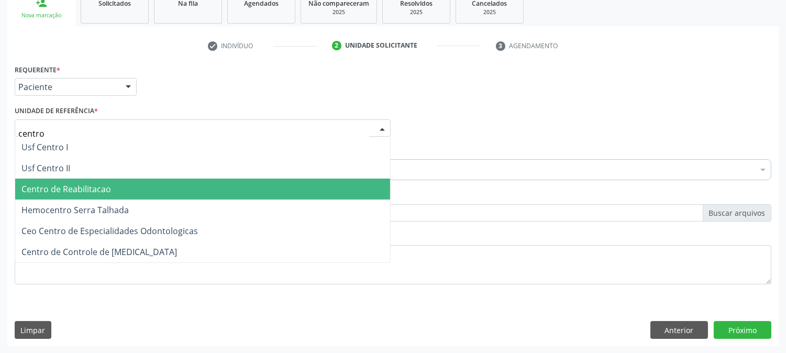
click at [97, 181] on span "Centro de Reabilitacao" at bounding box center [202, 189] width 375 height 21
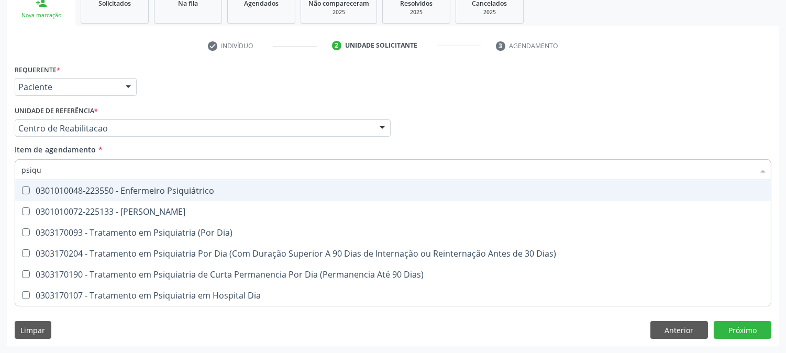
type input "psiqui"
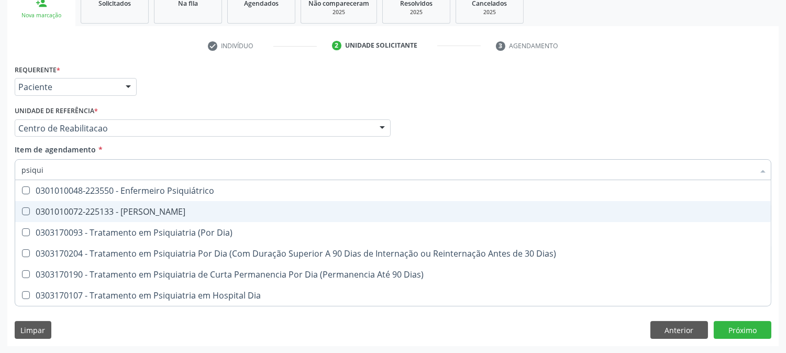
click at [134, 204] on span "0301010072-225133 - [PERSON_NAME]" at bounding box center [393, 211] width 756 height 21
checkbox Psiquiatra "true"
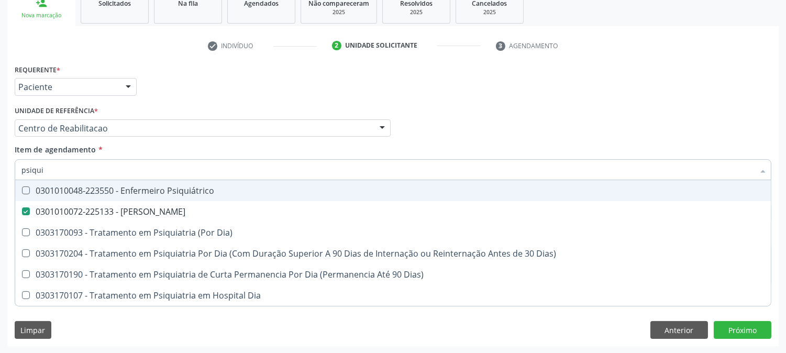
click at [0, 156] on div "Acompanhamento Acompanhe a situação das marcações correntes e finalizadas Relat…" at bounding box center [393, 123] width 786 height 462
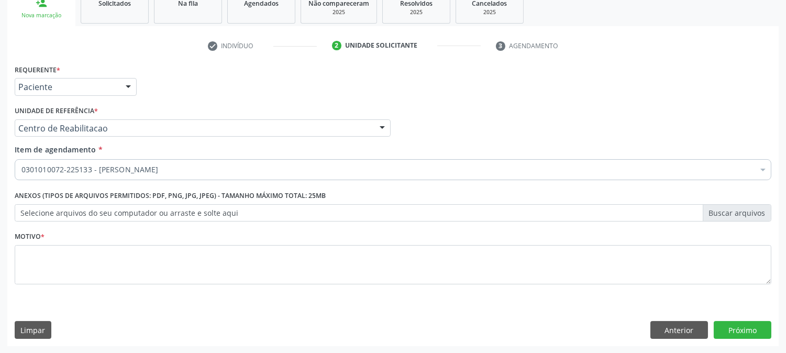
click at [159, 272] on li "Não selecionados" at bounding box center [429, 271] width 828 height 28
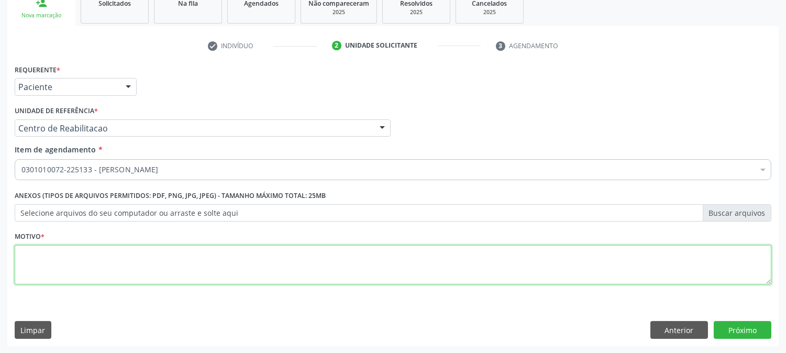
click at [159, 272] on textarea at bounding box center [393, 265] width 757 height 40
type textarea "."
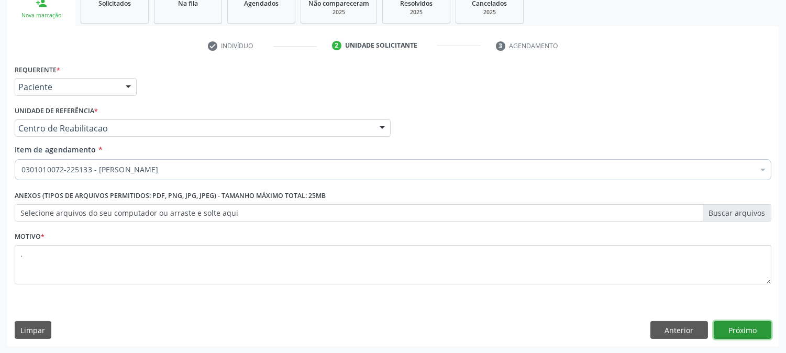
click at [732, 327] on button "Próximo" at bounding box center [743, 330] width 58 height 18
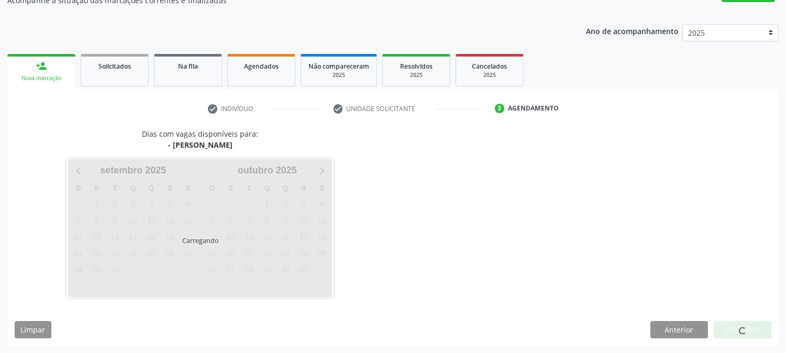
scroll to position [102, 0]
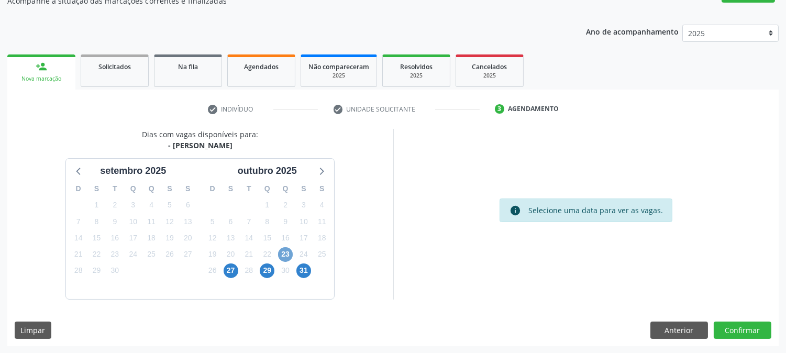
click at [283, 257] on span "23" at bounding box center [285, 254] width 15 height 15
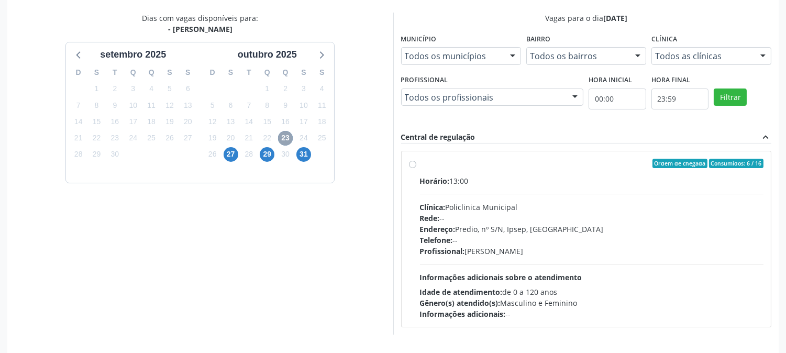
scroll to position [254, 0]
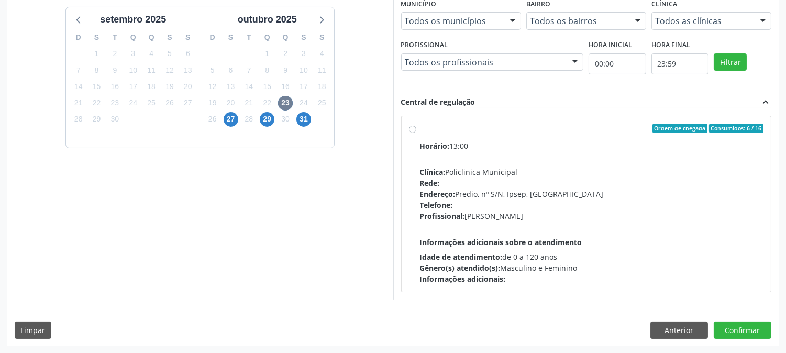
click at [610, 233] on div "Horário: 13:00 Clínica: Policlinica Municipal Rede: -- Endereço: Predio, nº S/N…" at bounding box center [592, 212] width 344 height 144
click at [416, 133] on input "Ordem de chegada Consumidos: 6 / 16 Horário: 13:00 Clínica: Policlinica Municip…" at bounding box center [412, 128] width 7 height 9
radio input "true"
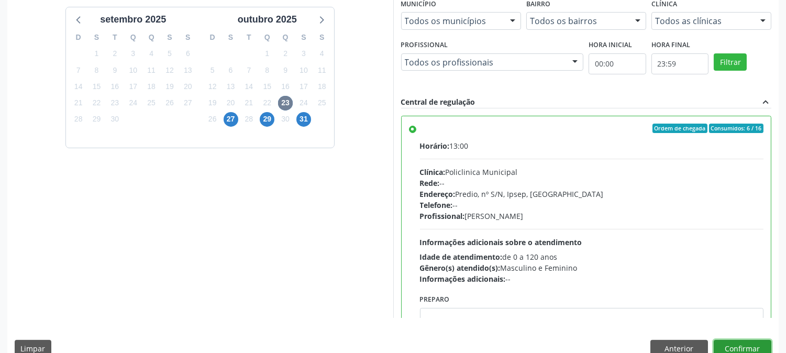
click at [725, 347] on button "Confirmar" at bounding box center [743, 349] width 58 height 18
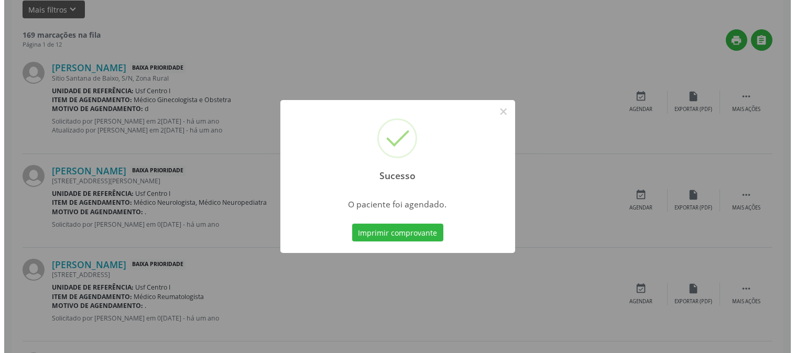
scroll to position [0, 0]
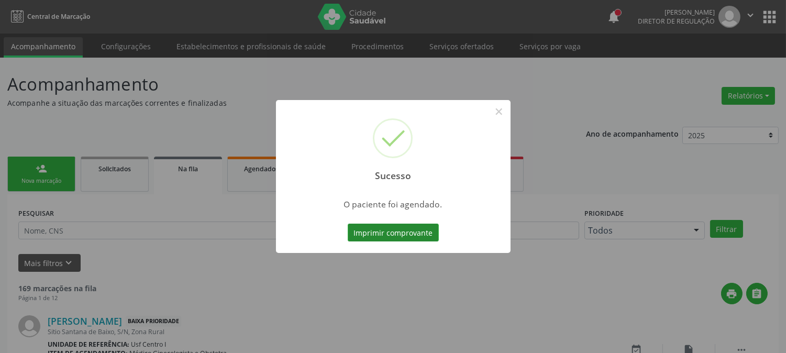
click at [374, 234] on button "Imprimir comprovante" at bounding box center [393, 233] width 91 height 18
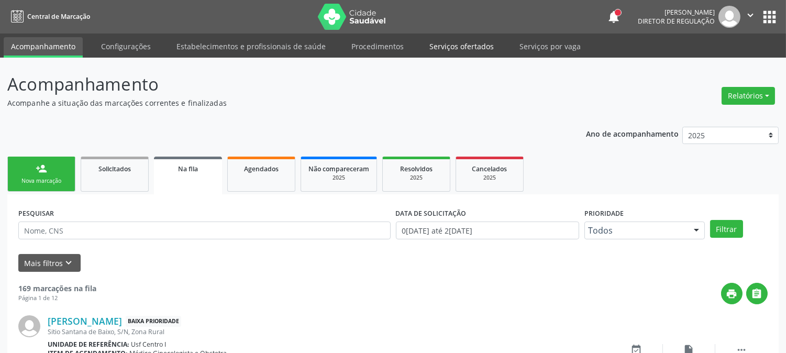
click at [429, 49] on link "Serviços ofertados" at bounding box center [461, 46] width 79 height 18
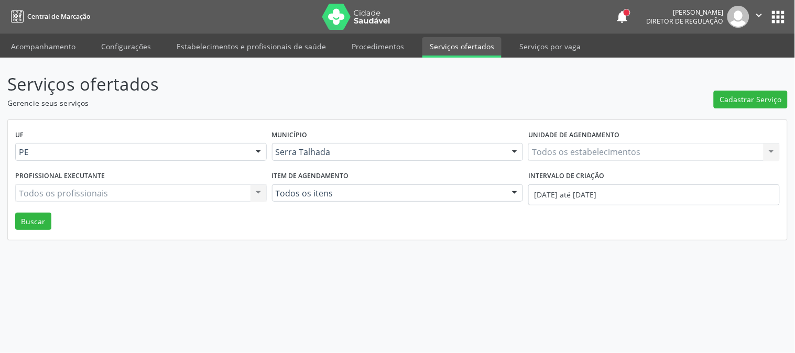
click at [617, 150] on div "Todos os estabelecimentos Todos os estabelecimentos Nenhum resultado encontrado…" at bounding box center [653, 152] width 251 height 18
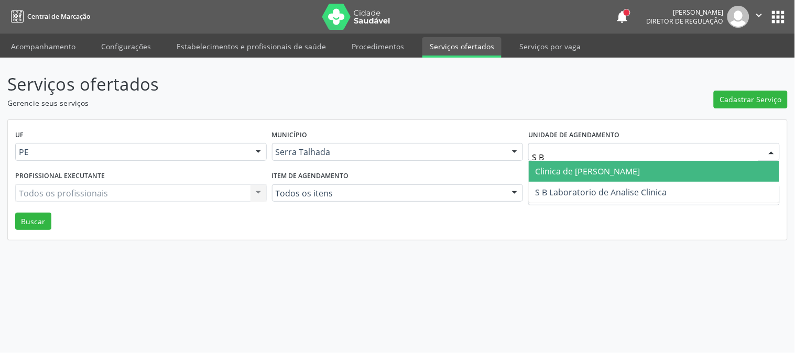
type input "S B"
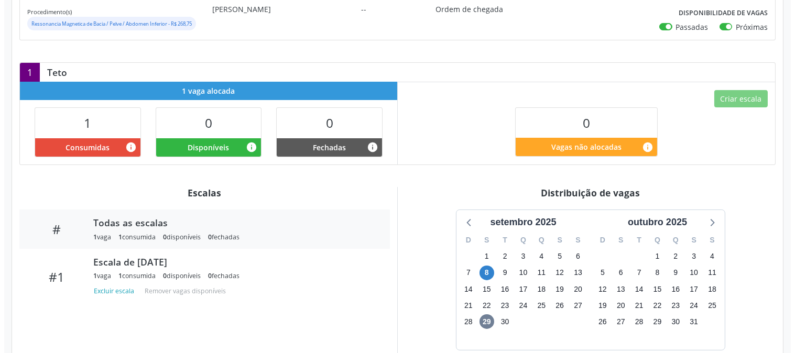
scroll to position [58, 0]
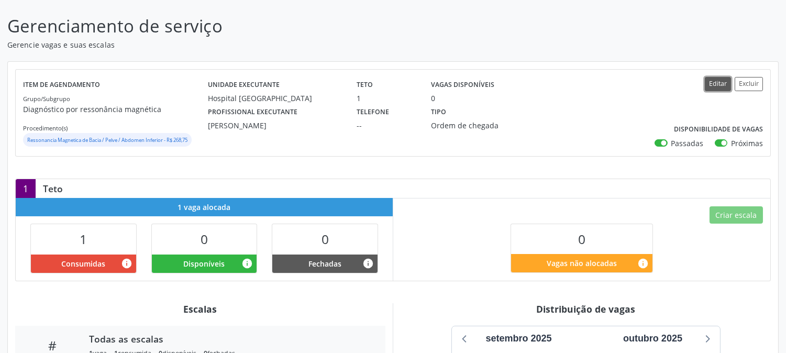
click at [714, 79] on button "Editar" at bounding box center [718, 84] width 26 height 14
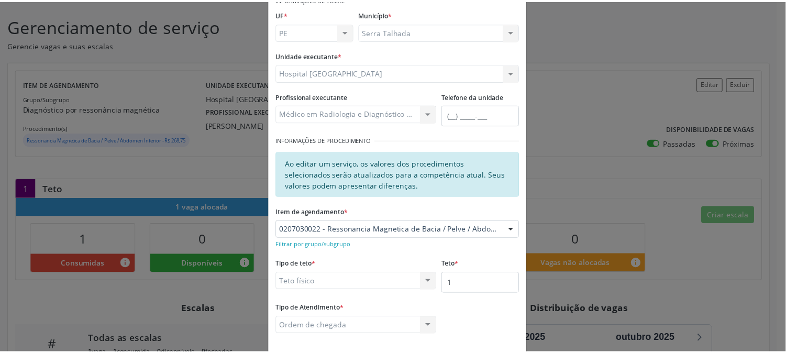
scroll to position [108, 0]
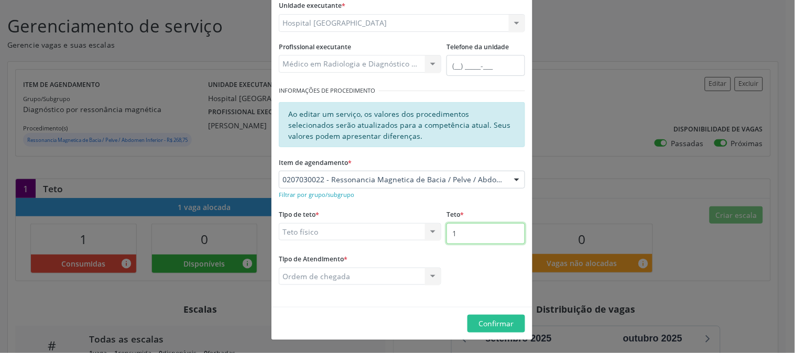
click at [490, 236] on input "1" at bounding box center [485, 233] width 79 height 21
type input "2"
click at [504, 323] on span "Confirmar" at bounding box center [496, 324] width 35 height 10
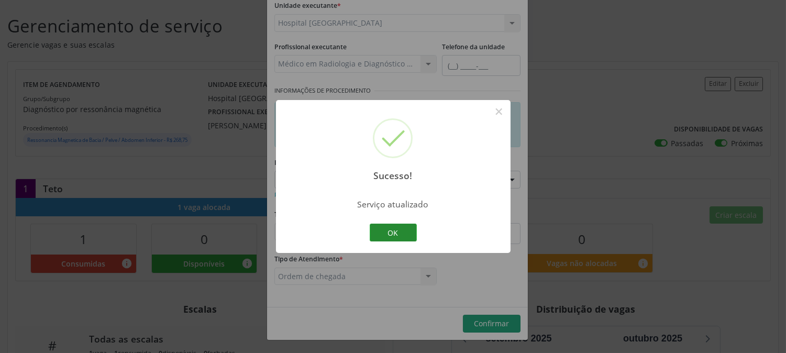
click at [381, 231] on button "OK" at bounding box center [393, 233] width 47 height 18
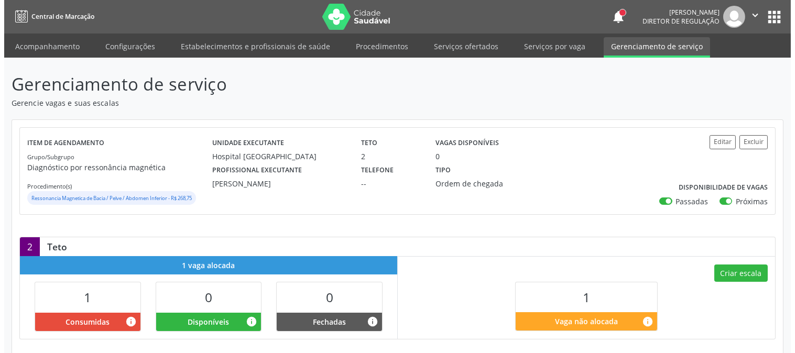
scroll to position [233, 0]
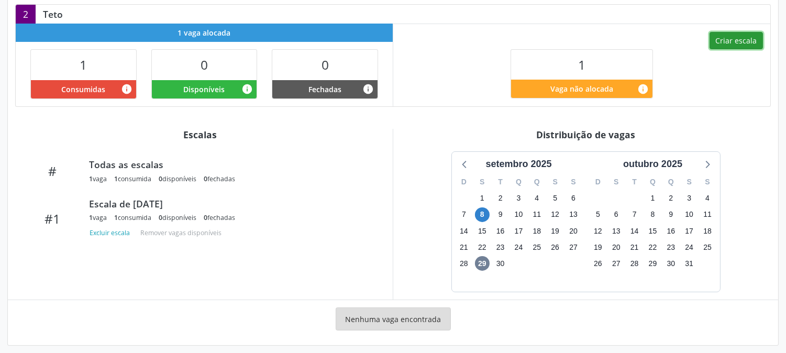
click at [725, 38] on button "Criar escala" at bounding box center [736, 41] width 53 height 18
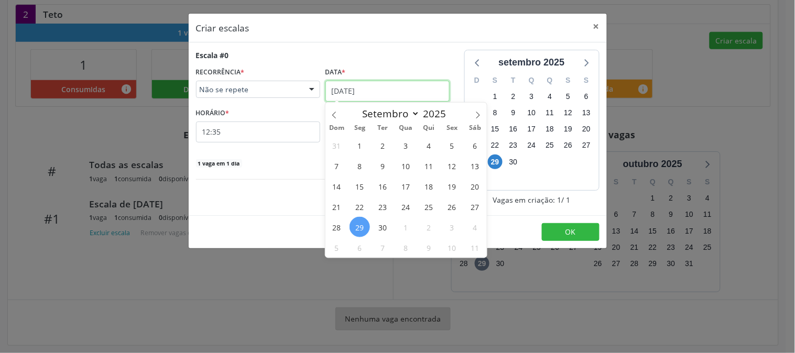
click at [404, 82] on input "29/09/2025" at bounding box center [387, 91] width 124 height 21
click at [473, 115] on span at bounding box center [478, 112] width 18 height 18
select select "9"
click at [349, 168] on span "6" at bounding box center [359, 166] width 20 height 20
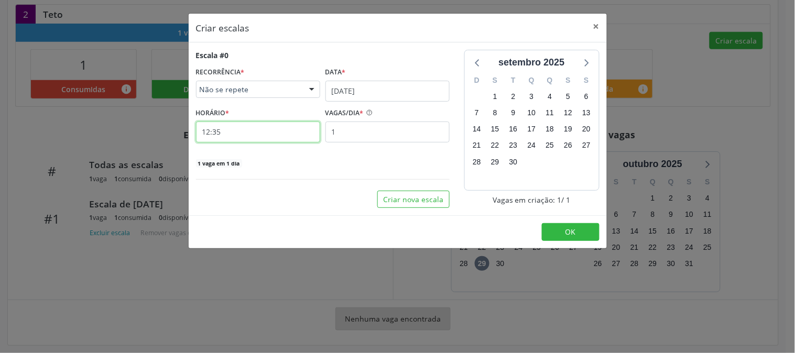
click at [260, 124] on input "12:35" at bounding box center [258, 132] width 124 height 21
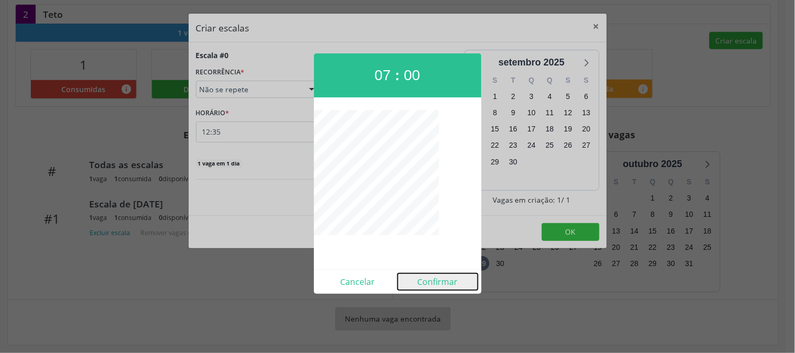
click at [431, 278] on button "Confirmar" at bounding box center [438, 281] width 80 height 17
type input "07:00"
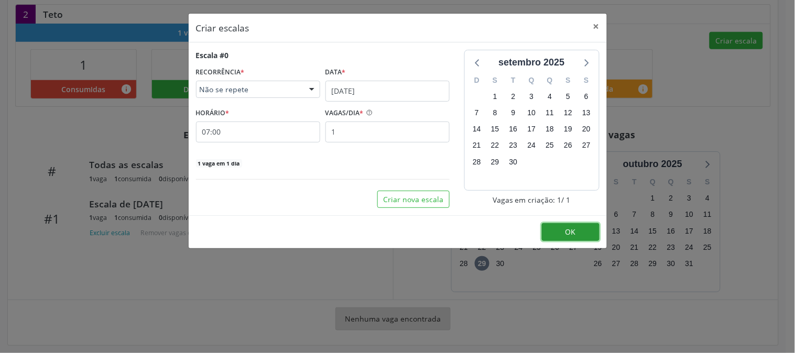
click at [599, 228] on button "OK" at bounding box center [571, 232] width 58 height 18
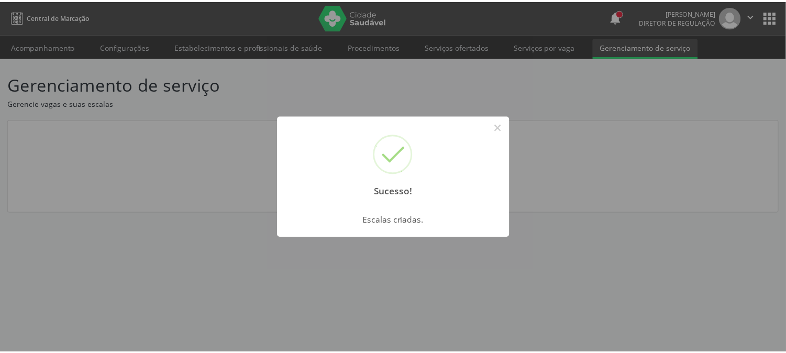
scroll to position [0, 0]
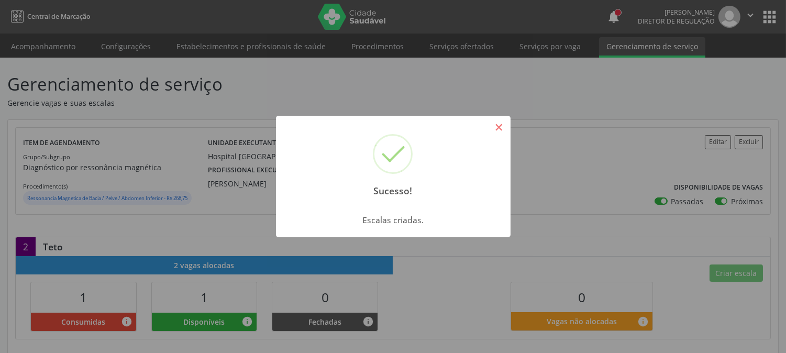
click at [495, 131] on button "×" at bounding box center [499, 127] width 18 height 18
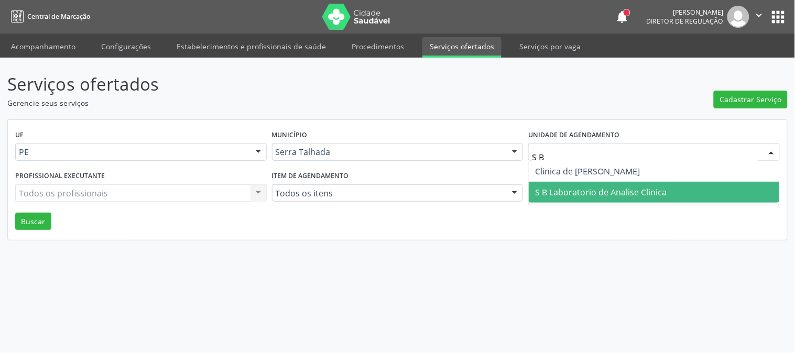
click at [609, 182] on span "S B Laboratorio de Analise Clinica" at bounding box center [654, 192] width 250 height 21
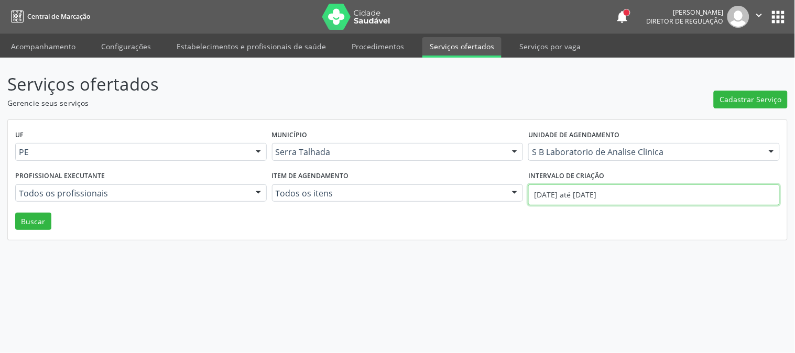
click at [599, 192] on input "[DATE] até [DATE]" at bounding box center [653, 194] width 251 height 21
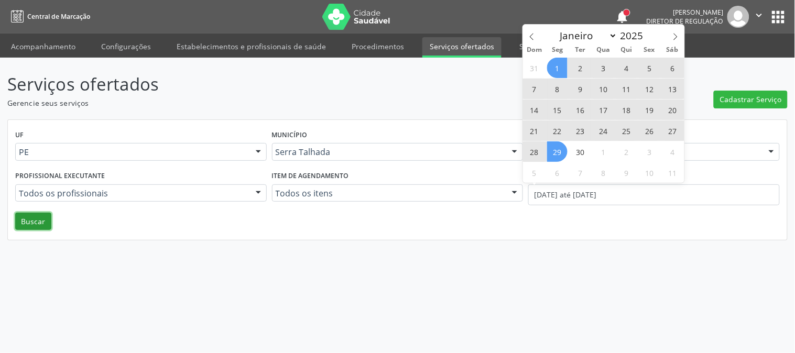
click at [27, 219] on button "Buscar" at bounding box center [33, 222] width 36 height 18
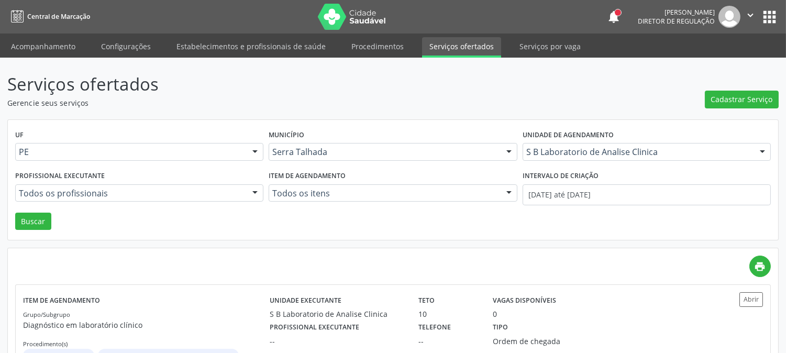
scroll to position [278, 0]
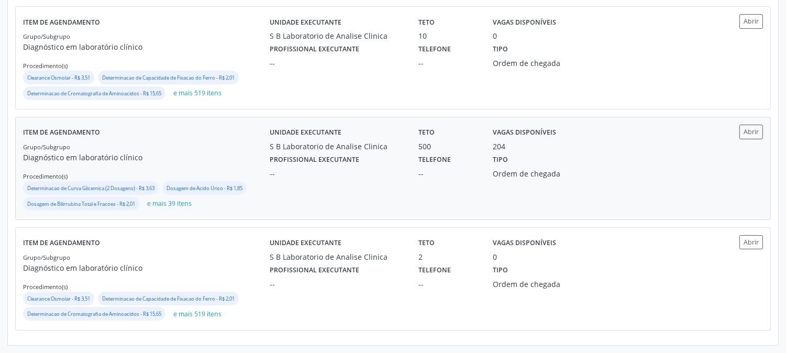
click at [331, 168] on div "--" at bounding box center [337, 173] width 134 height 11
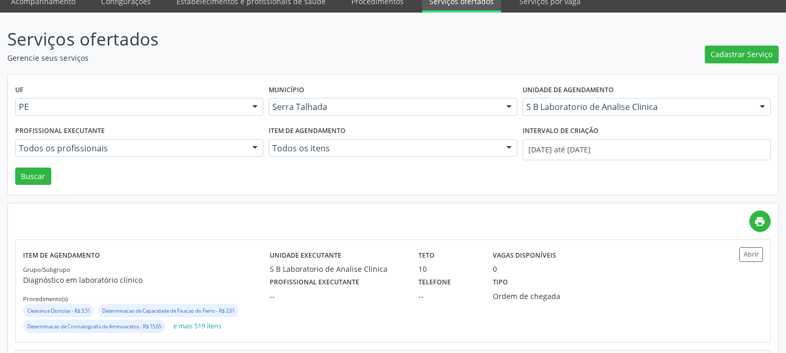
scroll to position [0, 0]
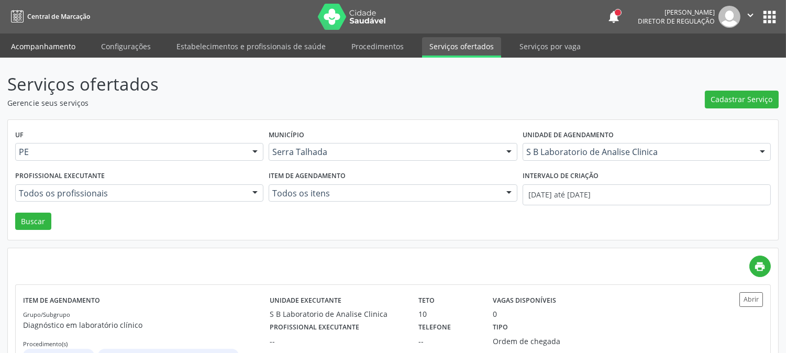
click at [30, 39] on link "Acompanhamento" at bounding box center [43, 46] width 79 height 18
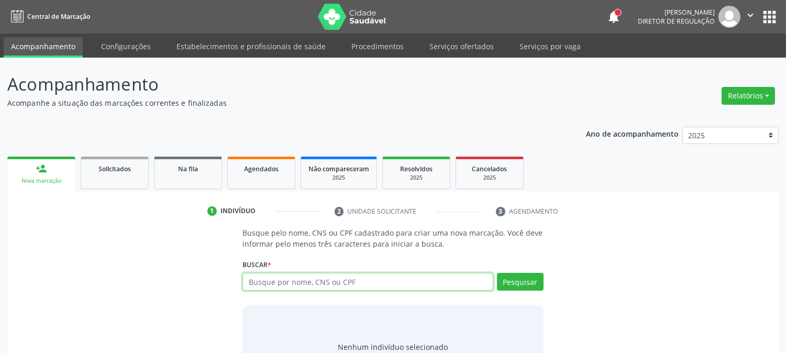
click at [294, 285] on input "text" at bounding box center [368, 282] width 250 height 18
type input "THAY"
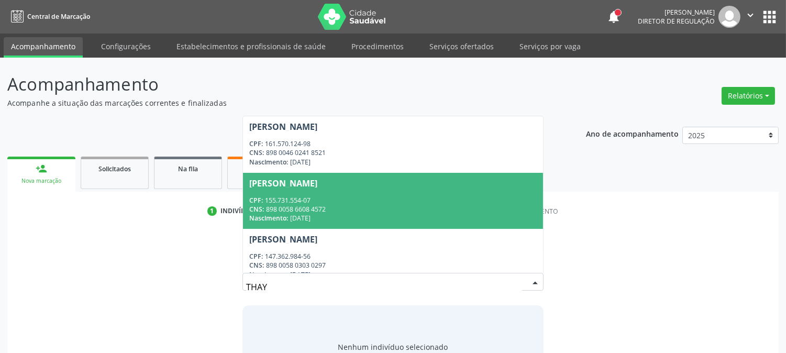
click at [262, 214] on span "Nascimento:" at bounding box center [268, 218] width 39 height 9
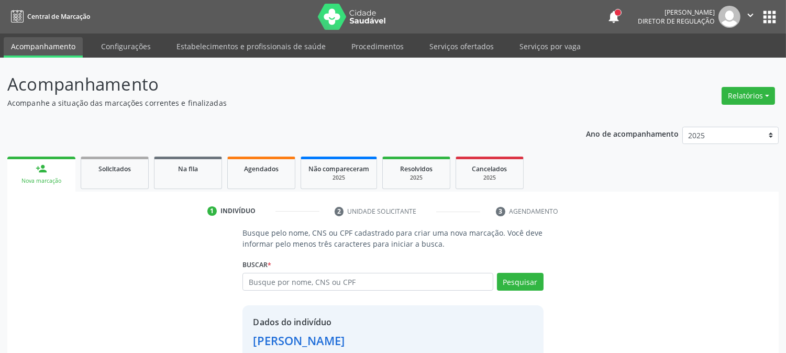
scroll to position [66, 0]
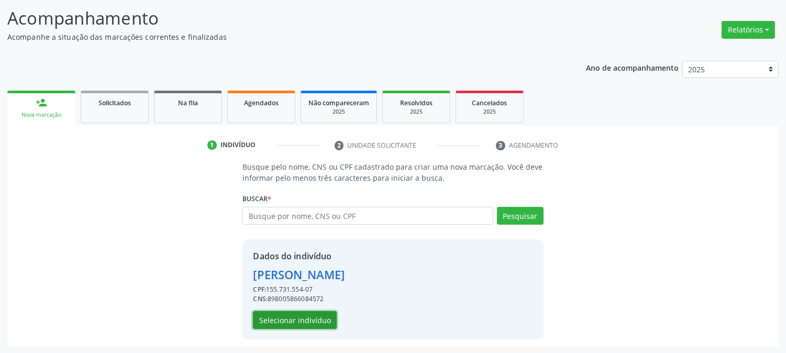
click at [288, 317] on button "Selecionar indivíduo" at bounding box center [295, 320] width 84 height 18
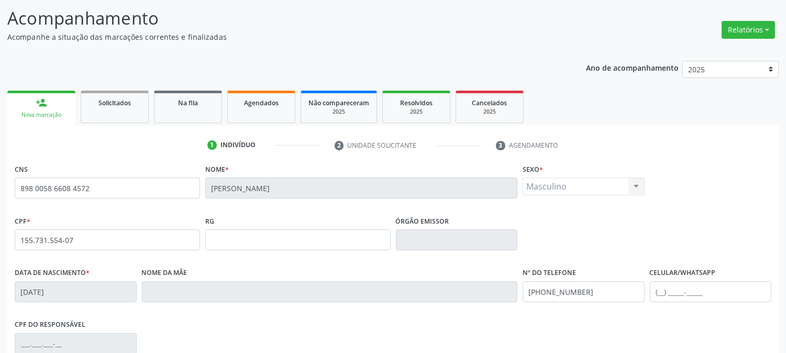
scroll to position [214, 0]
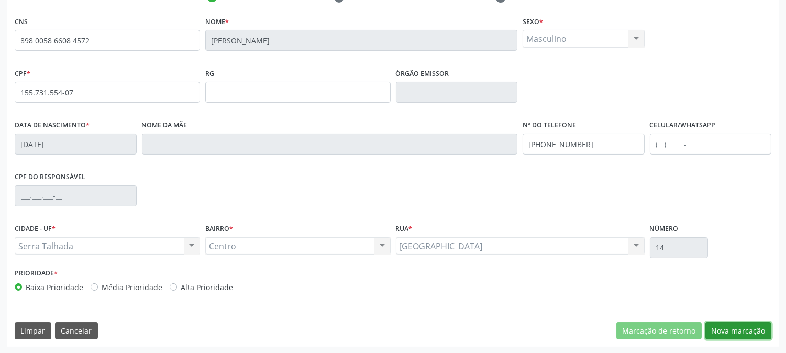
click at [744, 334] on button "Nova marcação" at bounding box center [739, 331] width 66 height 18
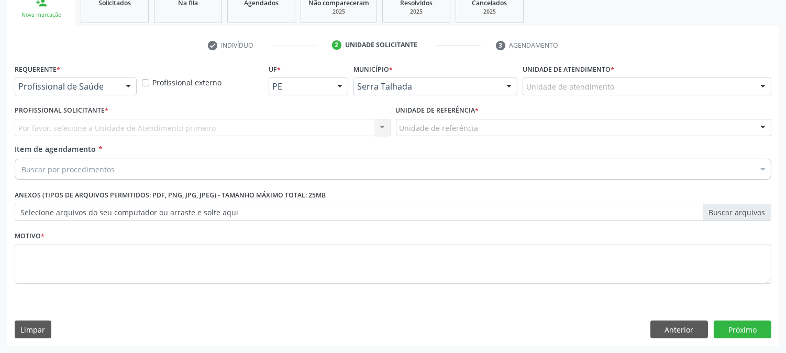
scroll to position [166, 0]
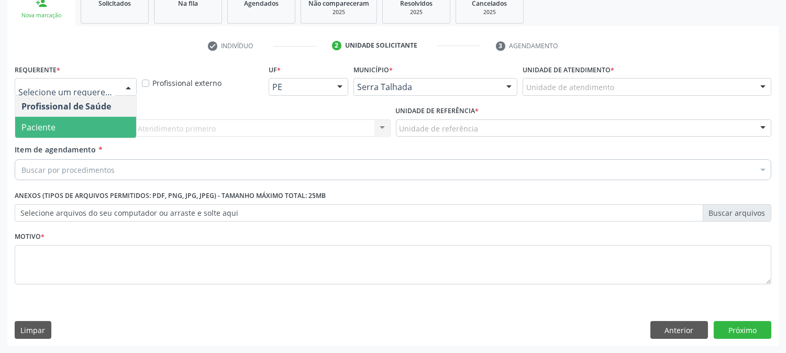
click at [81, 126] on span "Paciente" at bounding box center [75, 127] width 121 height 21
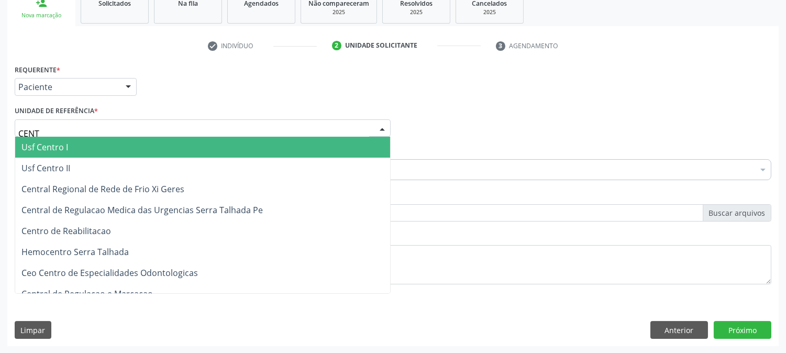
type input "CENTR"
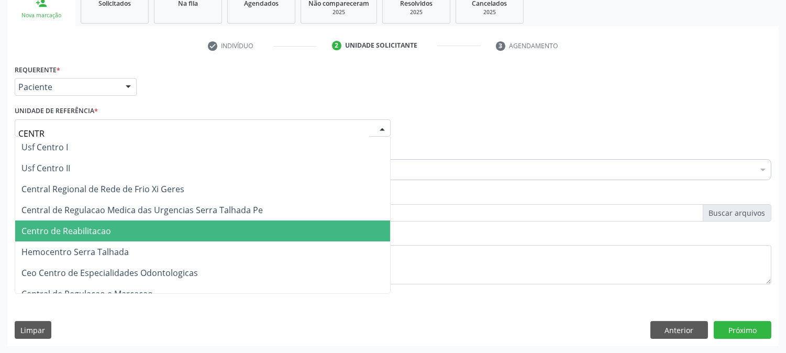
click at [61, 229] on span "Centro de Reabilitacao" at bounding box center [66, 231] width 90 height 12
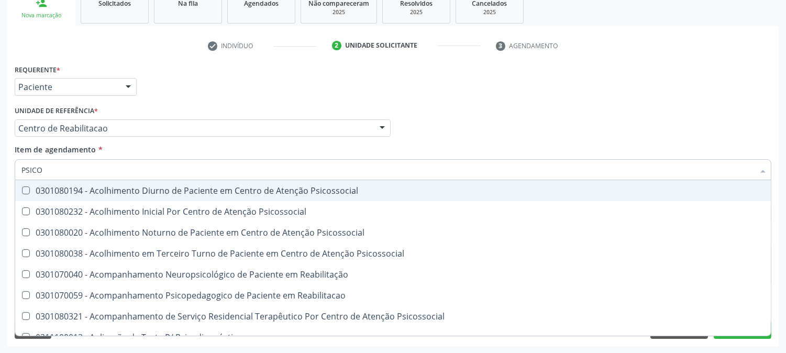
type input "PSICOL"
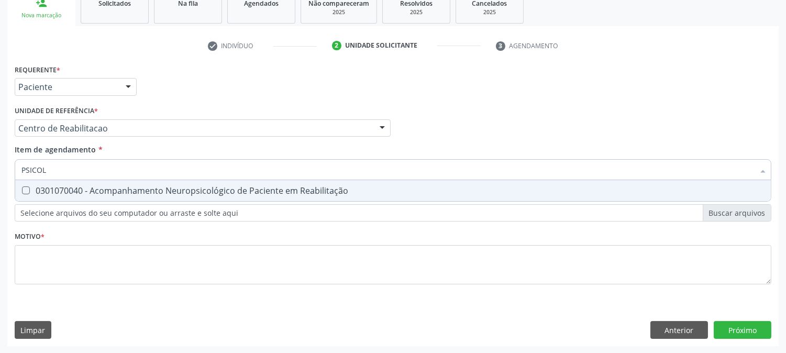
click at [76, 191] on div "0301070040 - Acompanhamento Neuropsicológico de Paciente em Reabilitação" at bounding box center [392, 190] width 743 height 8
checkbox Reabilitação "true"
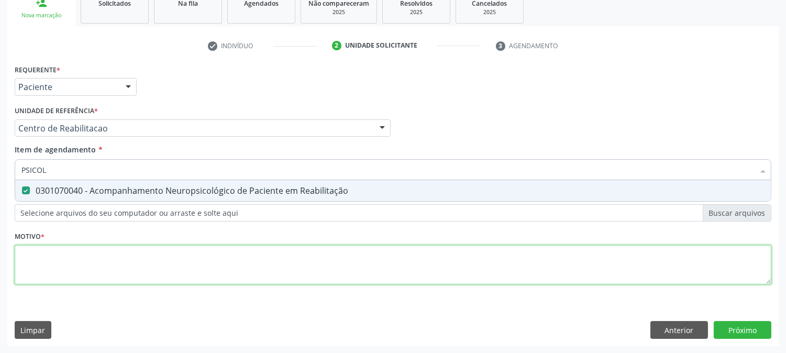
click at [72, 265] on div "Requerente * Paciente Profissional de Saúde Paciente Nenhum resultado encontrad…" at bounding box center [393, 180] width 757 height 237
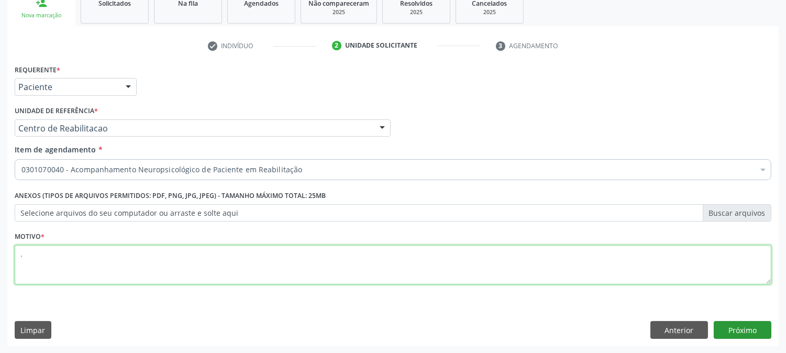
type textarea "."
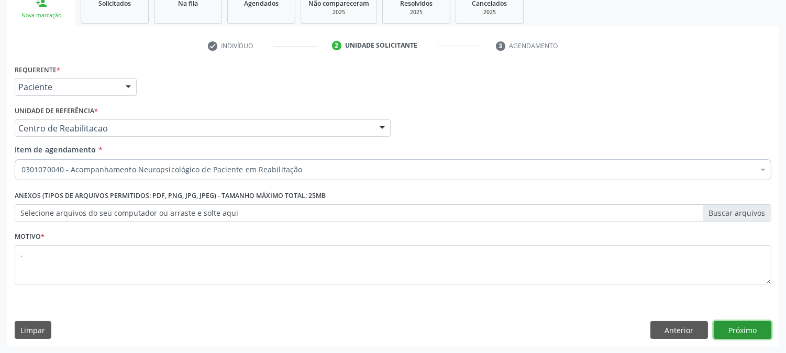
click at [725, 326] on button "Próximo" at bounding box center [743, 330] width 58 height 18
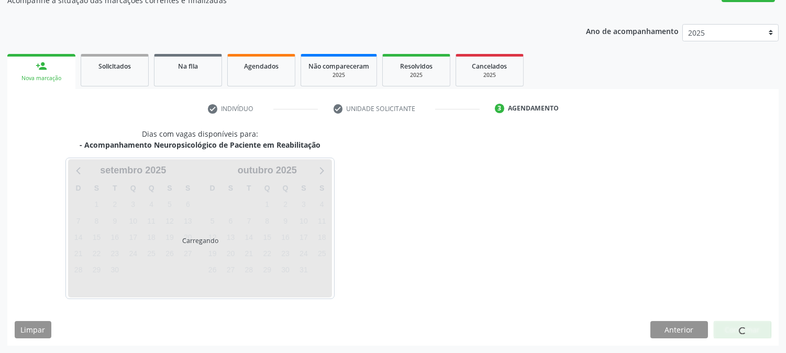
scroll to position [102, 0]
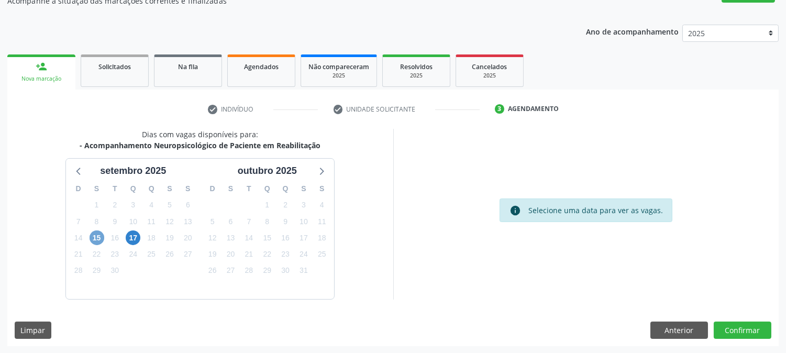
click at [103, 236] on span "15" at bounding box center [97, 238] width 15 height 15
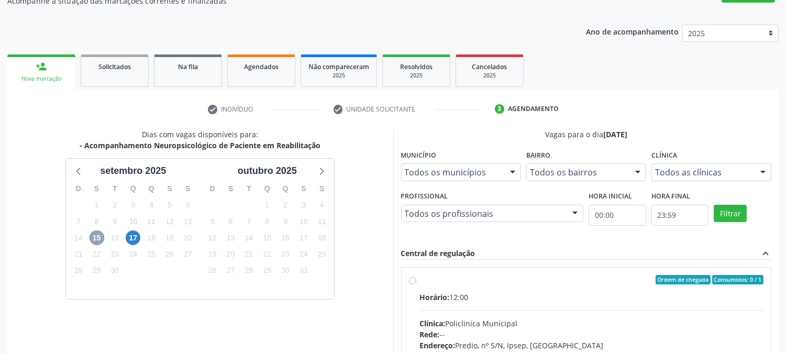
scroll to position [254, 0]
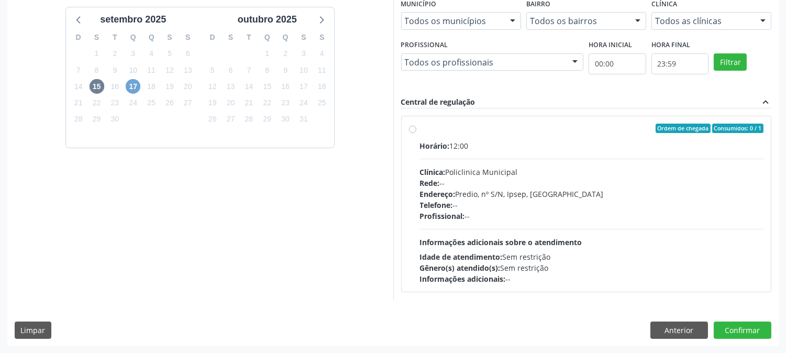
click at [133, 88] on span "17" at bounding box center [133, 86] width 15 height 15
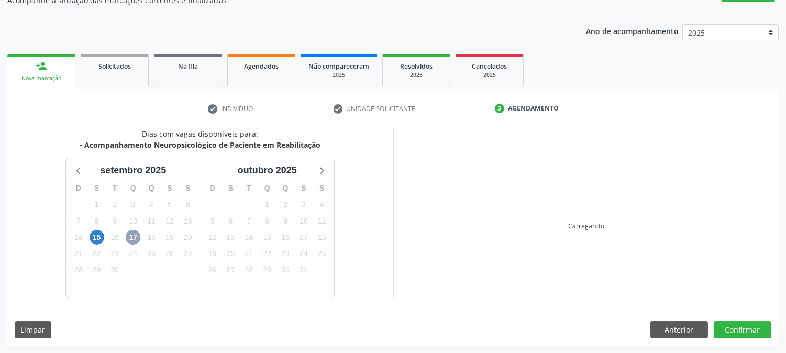
scroll to position [102, 0]
click at [133, 90] on div "check Indivíduo check Unidade solicitante 3 Agendamento CNS 898 0058 6608 4572 …" at bounding box center [393, 218] width 772 height 257
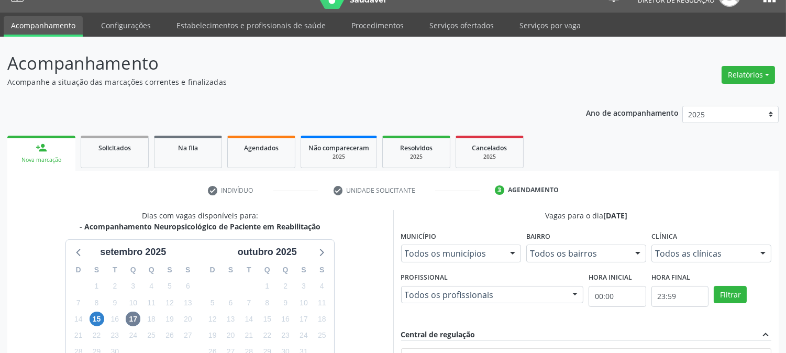
scroll to position [0, 0]
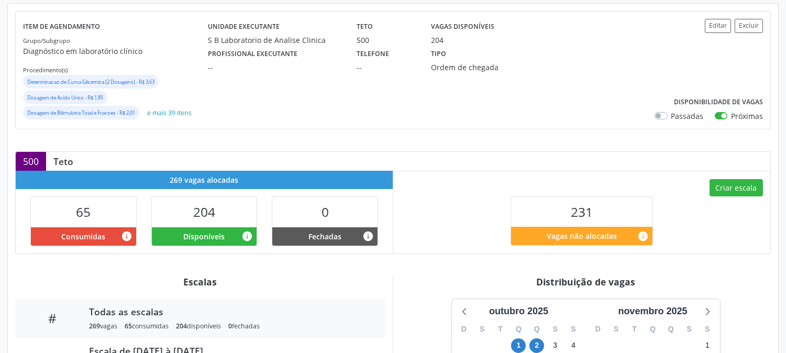
scroll to position [287, 0]
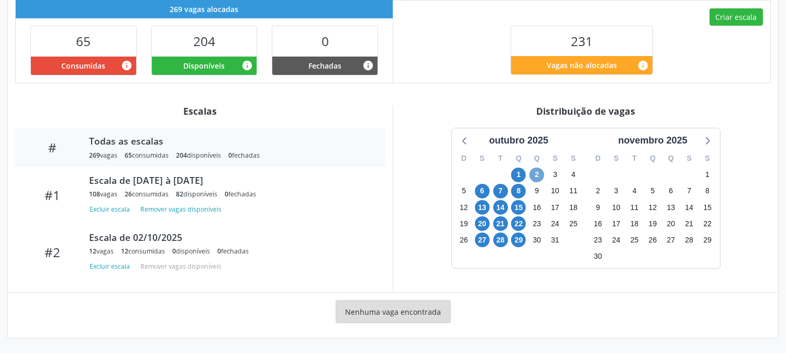
click at [540, 175] on span "2" at bounding box center [537, 175] width 15 height 15
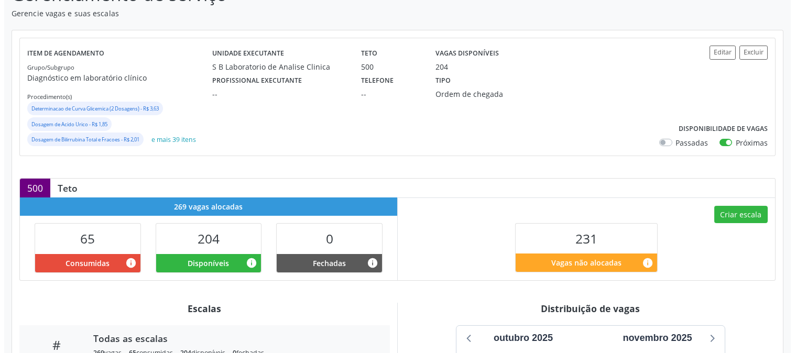
scroll to position [31, 0]
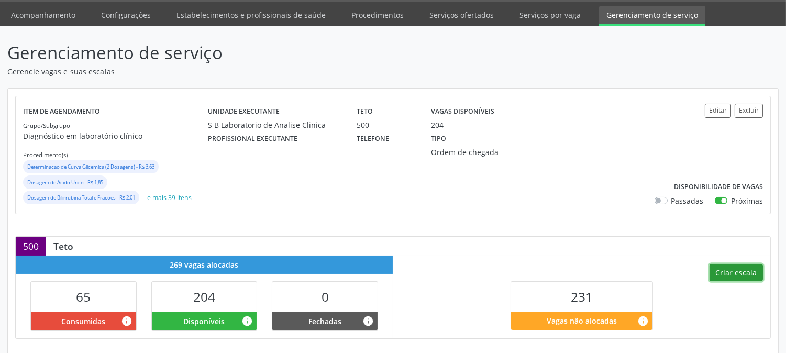
click at [719, 271] on button "Criar escala" at bounding box center [736, 273] width 53 height 18
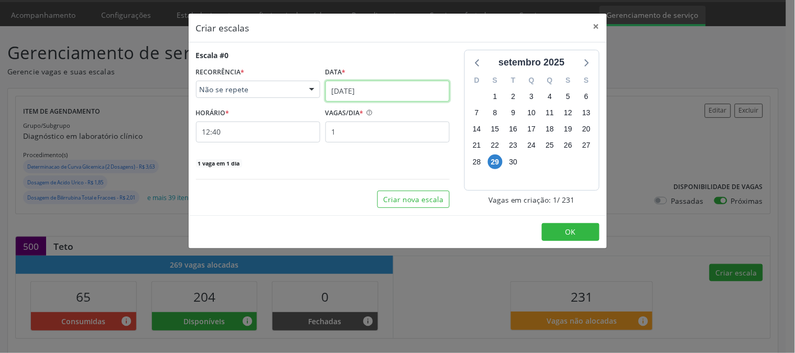
click at [396, 95] on input "29/09/2025" at bounding box center [387, 91] width 124 height 21
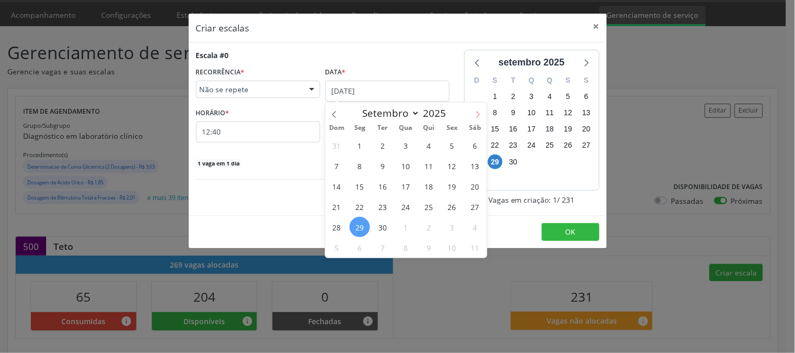
click at [473, 111] on span at bounding box center [478, 112] width 18 height 18
select select "9"
click at [423, 144] on span "2" at bounding box center [429, 145] width 20 height 20
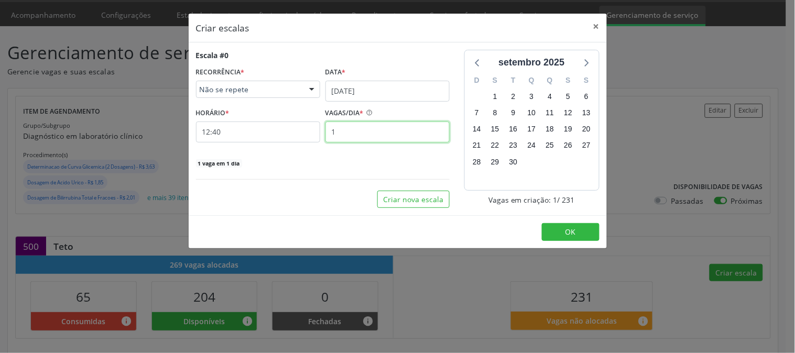
click at [404, 131] on input "1" at bounding box center [387, 132] width 124 height 21
type input "5"
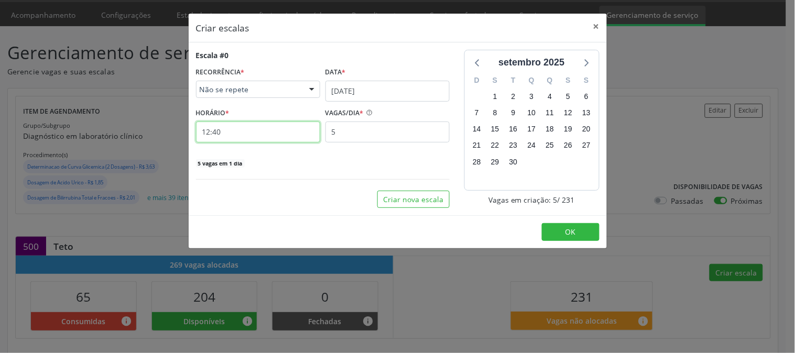
click at [225, 134] on input "12:40" at bounding box center [258, 132] width 124 height 21
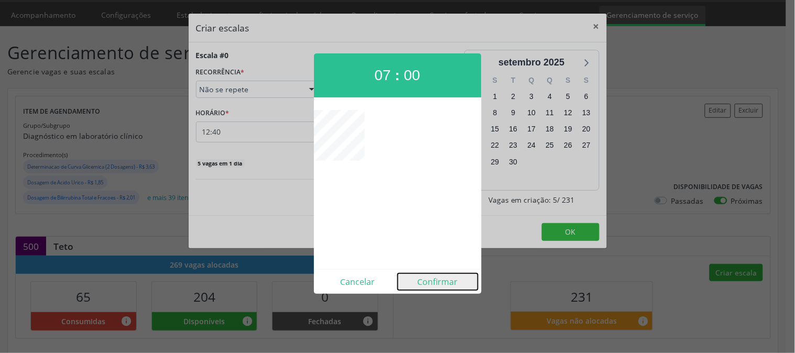
click at [454, 287] on button "Confirmar" at bounding box center [438, 281] width 80 height 17
type input "07:00"
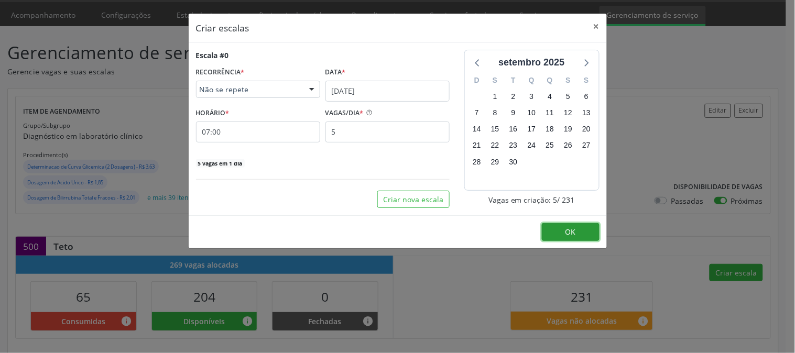
click at [562, 231] on button "OK" at bounding box center [571, 232] width 58 height 18
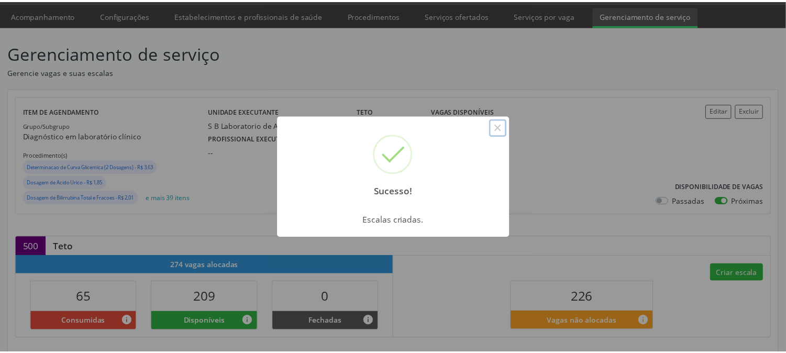
scroll to position [0, 0]
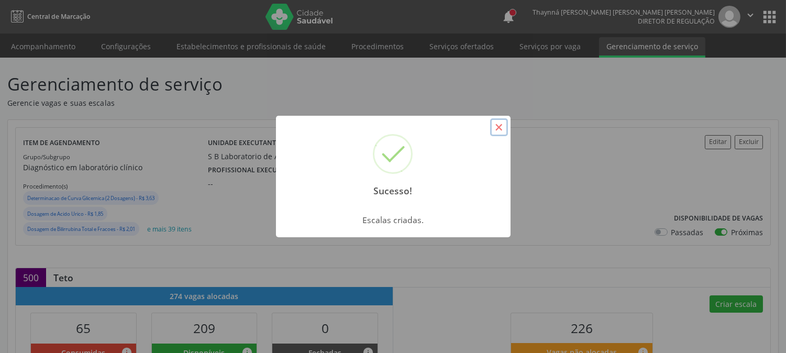
click at [504, 129] on button "×" at bounding box center [499, 127] width 18 height 18
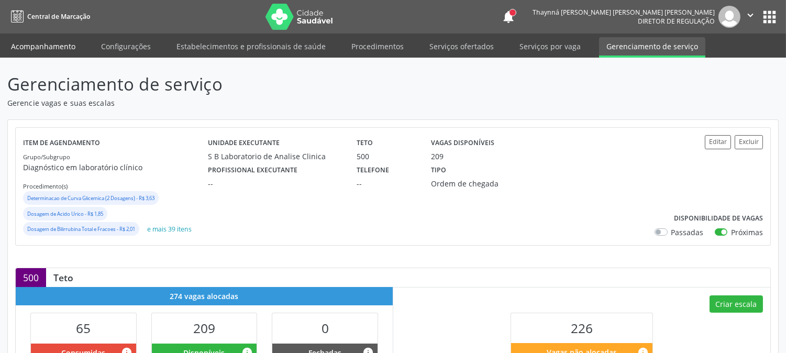
click at [33, 49] on link "Acompanhamento" at bounding box center [43, 46] width 79 height 18
